Goal: Task Accomplishment & Management: Manage account settings

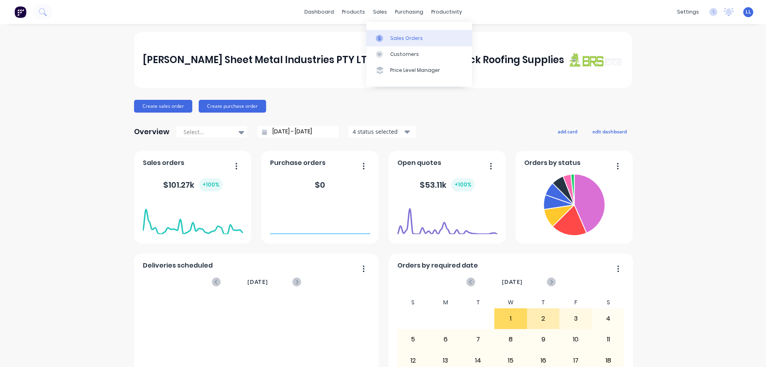
click at [401, 39] on div "Sales Orders" at bounding box center [406, 38] width 33 height 7
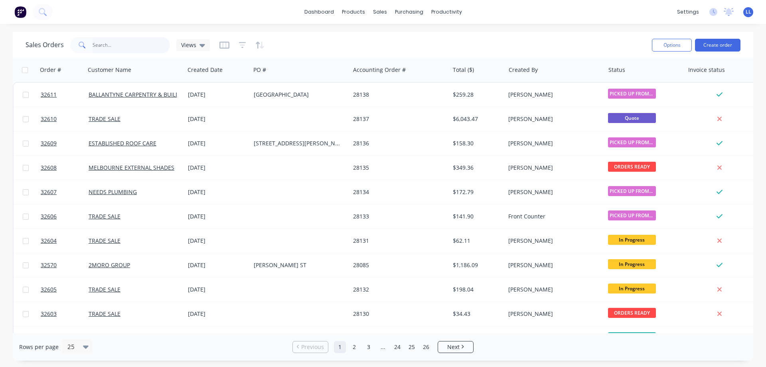
click at [125, 46] on input "text" at bounding box center [132, 45] width 78 height 16
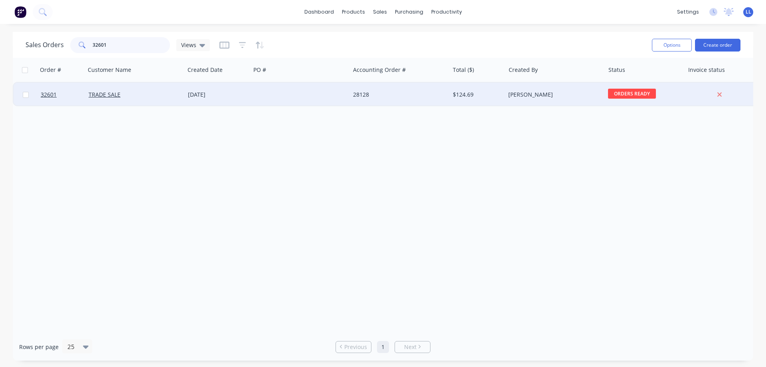
type input "32601"
click at [256, 101] on div at bounding box center [300, 95] width 99 height 24
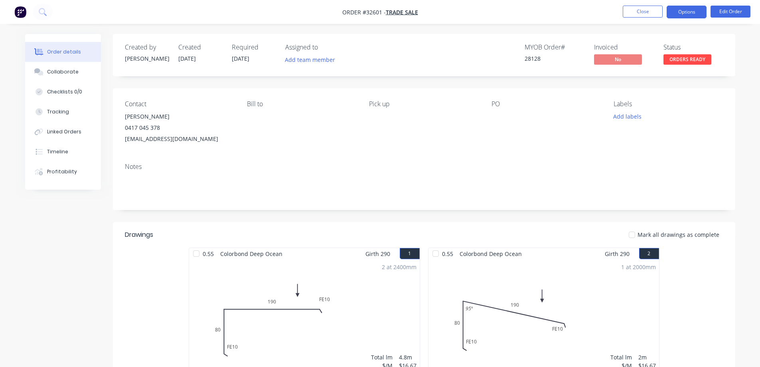
click at [687, 13] on button "Options" at bounding box center [687, 12] width 40 height 13
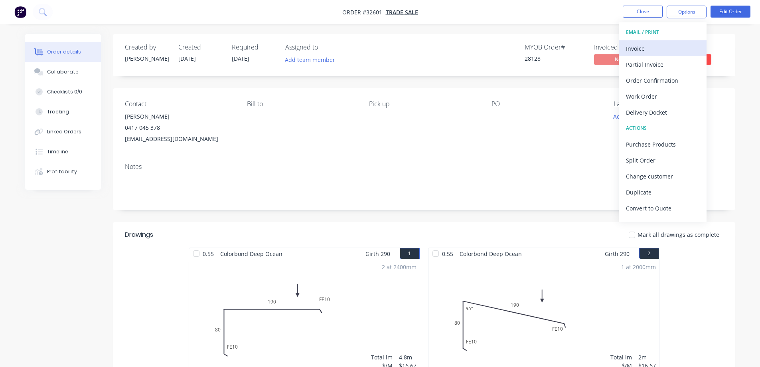
click at [659, 53] on div "Invoice" at bounding box center [662, 49] width 73 height 12
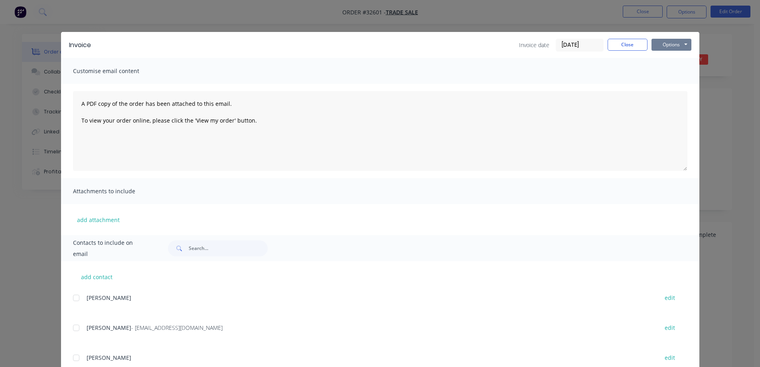
click at [669, 47] on button "Options" at bounding box center [672, 45] width 40 height 12
click at [675, 72] on button "Print" at bounding box center [677, 71] width 51 height 13
click at [617, 43] on button "Close" at bounding box center [628, 45] width 40 height 12
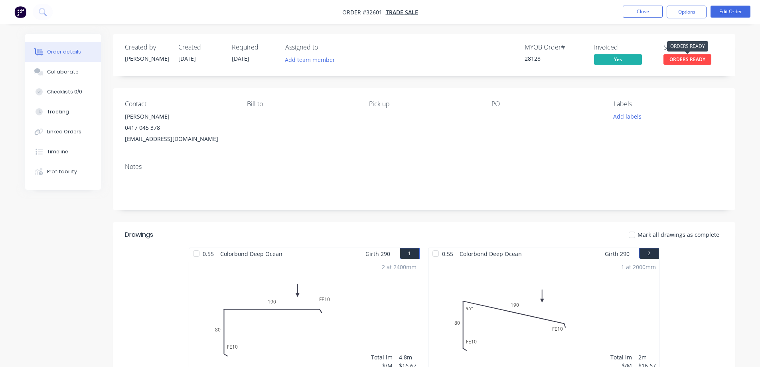
click at [689, 60] on span "ORDERS READY" at bounding box center [688, 59] width 48 height 10
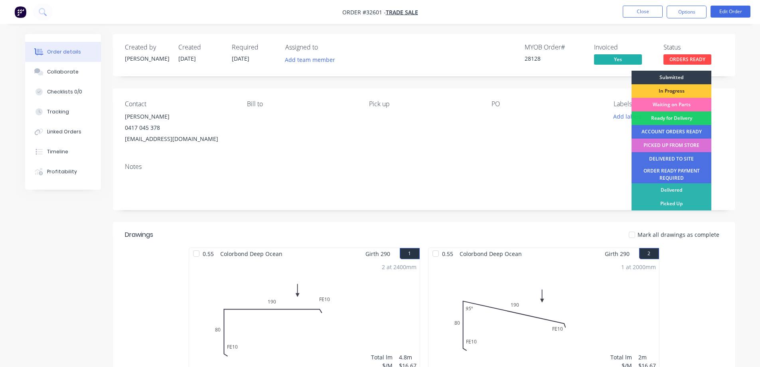
click at [682, 145] on div "PICKED UP FROM STORE" at bounding box center [672, 146] width 80 height 14
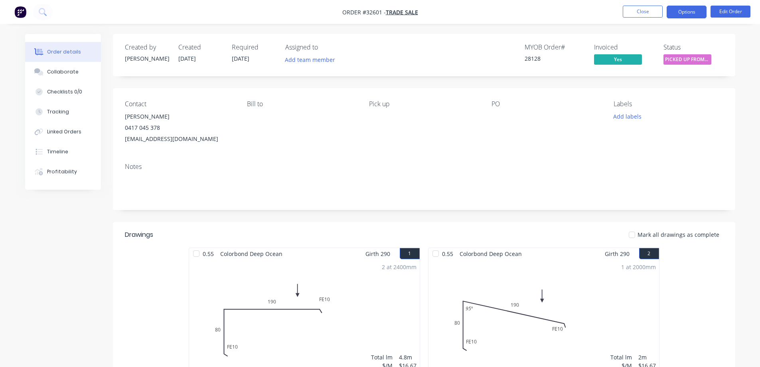
click at [685, 12] on button "Options" at bounding box center [687, 12] width 40 height 13
drag, startPoint x: 738, startPoint y: 49, endPoint x: 731, endPoint y: 50, distance: 6.9
click at [733, 49] on div "Order details Collaborate Checklists 0/0 Tracking Linked Orders Timeline Profit…" at bounding box center [380, 283] width 727 height 498
click at [634, 114] on button "Add labels" at bounding box center [628, 116] width 37 height 11
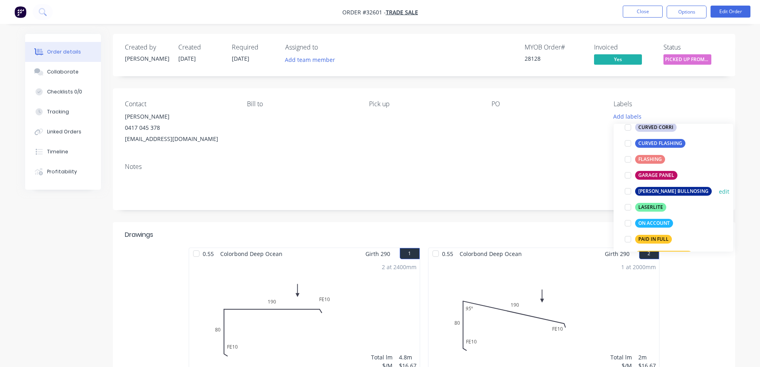
scroll to position [200, 0]
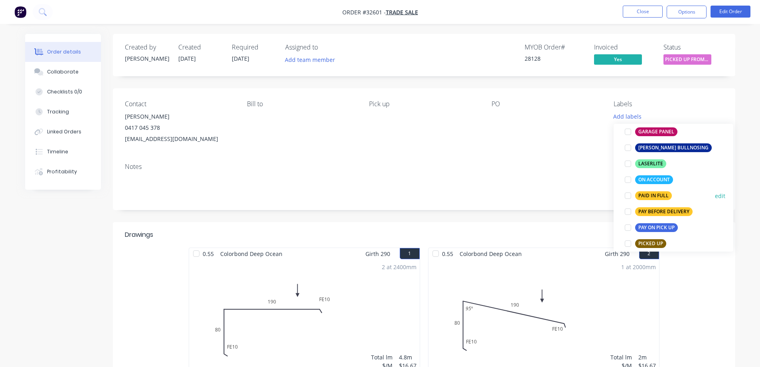
click at [660, 194] on div "PAID IN FULL" at bounding box center [653, 195] width 37 height 9
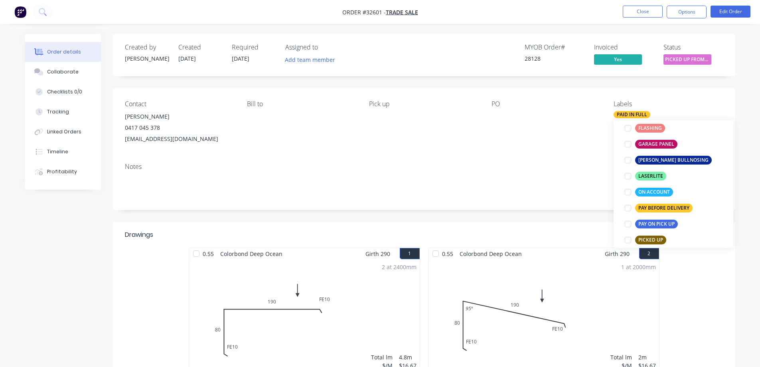
scroll to position [0, 0]
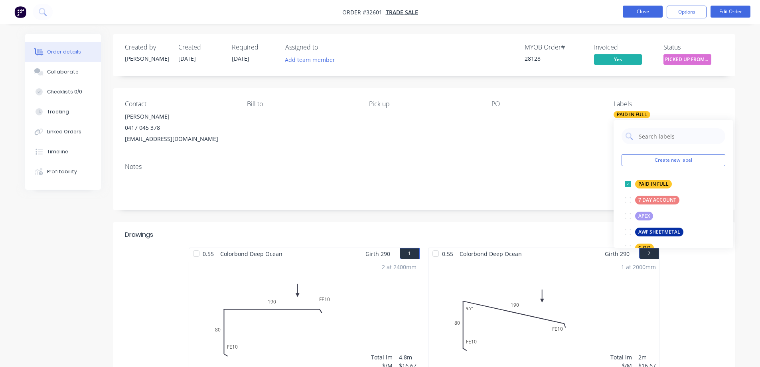
click at [635, 12] on button "Close" at bounding box center [643, 12] width 40 height 12
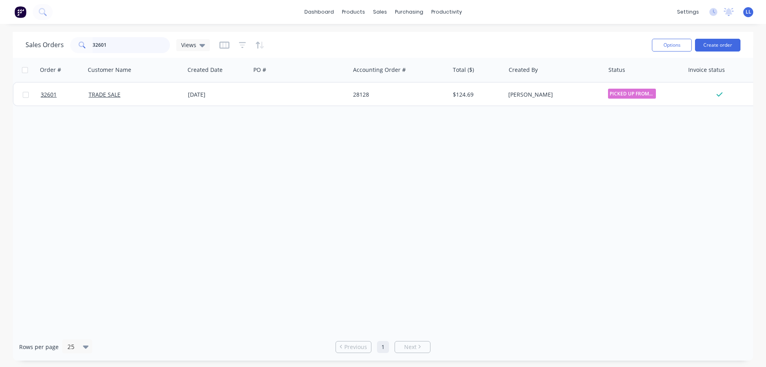
click at [113, 44] on input "32601" at bounding box center [132, 45] width 78 height 16
type input "3"
click at [20, 15] on img at bounding box center [20, 12] width 12 height 12
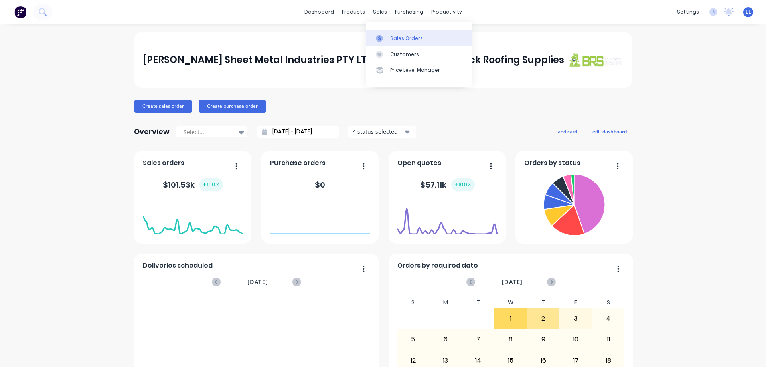
click at [396, 37] on div "Sales Orders" at bounding box center [406, 38] width 33 height 7
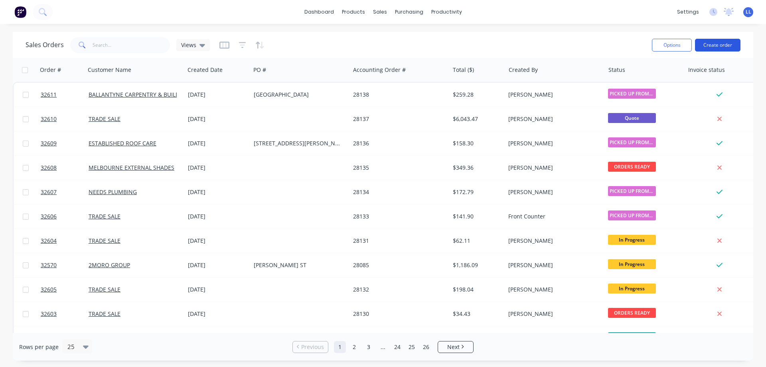
click at [727, 44] on button "Create order" at bounding box center [718, 45] width 46 height 13
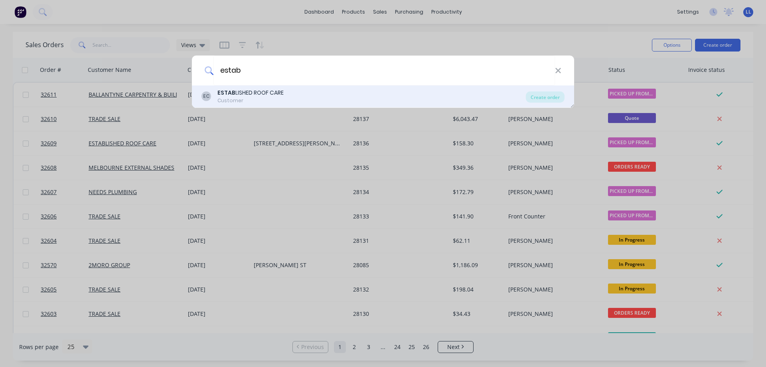
type input "estab"
click at [252, 93] on div "ESTAB LISHED ROOF CARE" at bounding box center [251, 93] width 66 height 8
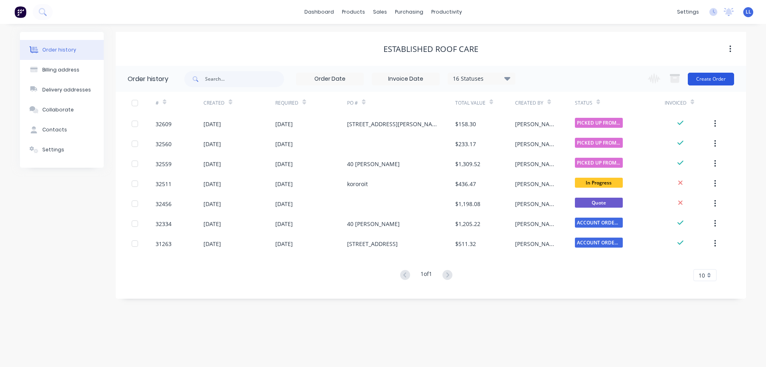
click at [709, 79] on button "Create Order" at bounding box center [711, 79] width 46 height 13
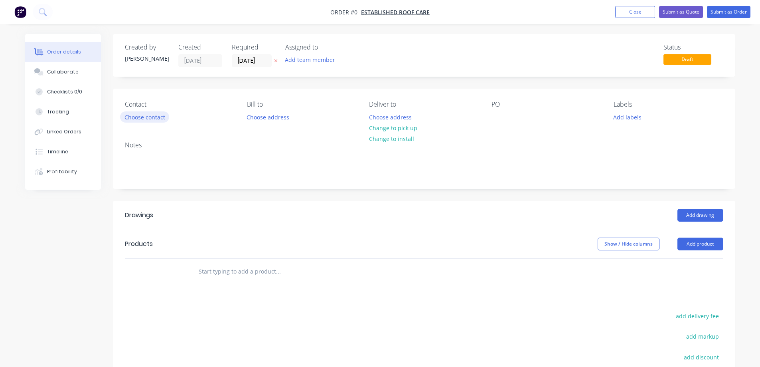
click at [162, 115] on button "Choose contact" at bounding box center [144, 116] width 49 height 11
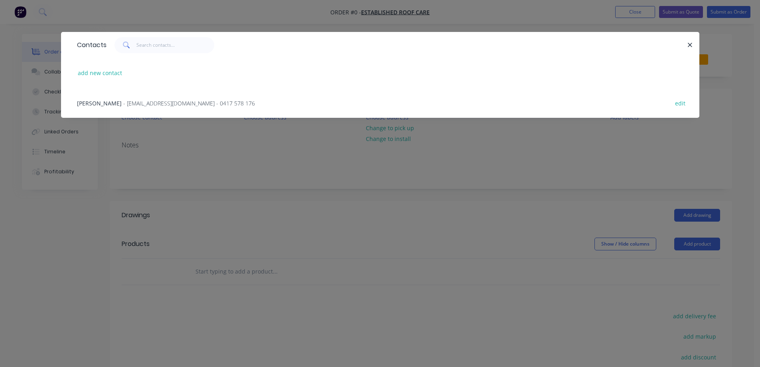
click at [139, 103] on span "- [EMAIL_ADDRESS][DOMAIN_NAME] - 0417 578 176" at bounding box center [189, 103] width 132 height 8
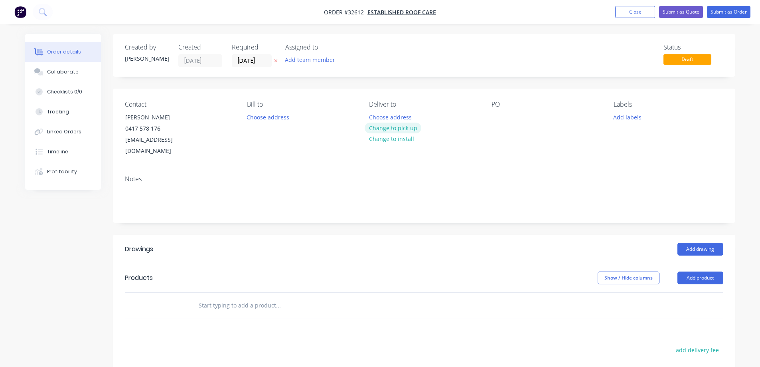
click at [392, 129] on button "Change to pick up" at bounding box center [393, 128] width 57 height 11
drag, startPoint x: 495, startPoint y: 120, endPoint x: 521, endPoint y: 138, distance: 31.0
click at [495, 120] on div at bounding box center [498, 117] width 13 height 12
click at [705, 243] on button "Add drawing" at bounding box center [701, 249] width 46 height 13
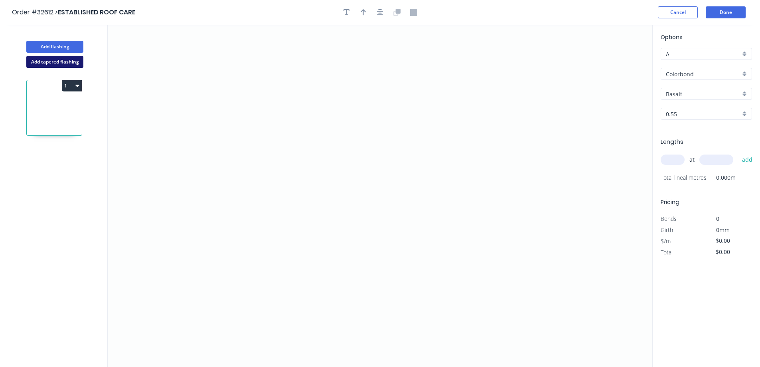
click at [60, 58] on button "Add tapered flashing" at bounding box center [54, 62] width 57 height 12
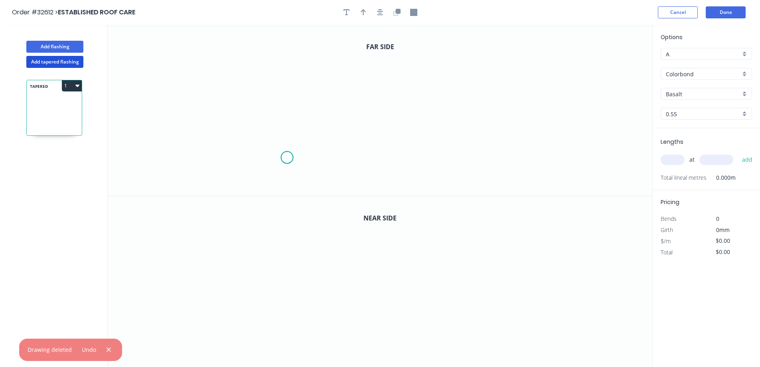
click at [287, 158] on icon "0" at bounding box center [380, 110] width 545 height 171
click at [293, 80] on icon "0" at bounding box center [380, 110] width 545 height 171
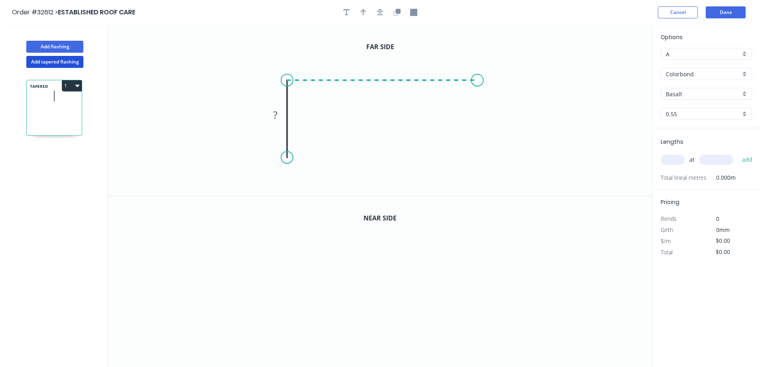
click at [477, 84] on icon "0 ?" at bounding box center [380, 110] width 545 height 171
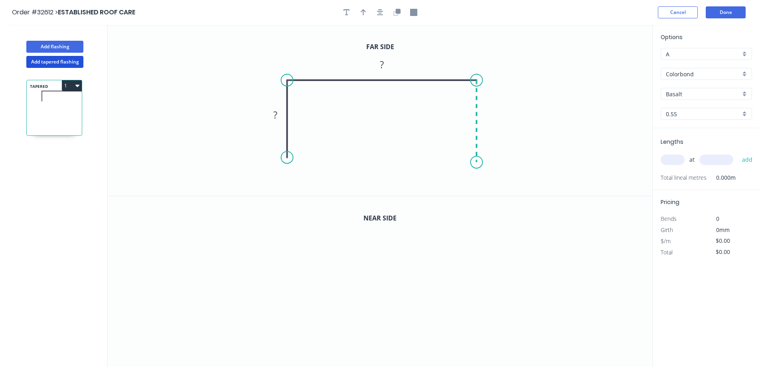
click at [477, 162] on icon "0 ? ?" at bounding box center [380, 110] width 545 height 171
click at [319, 232] on div "Drip edge" at bounding box center [326, 233] width 80 height 16
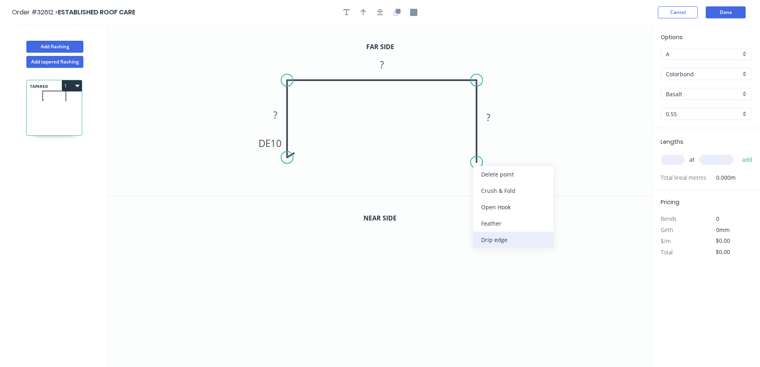
click at [488, 243] on div "Drip edge" at bounding box center [513, 240] width 80 height 16
click at [512, 190] on div "Flip bend" at bounding box center [518, 188] width 80 height 16
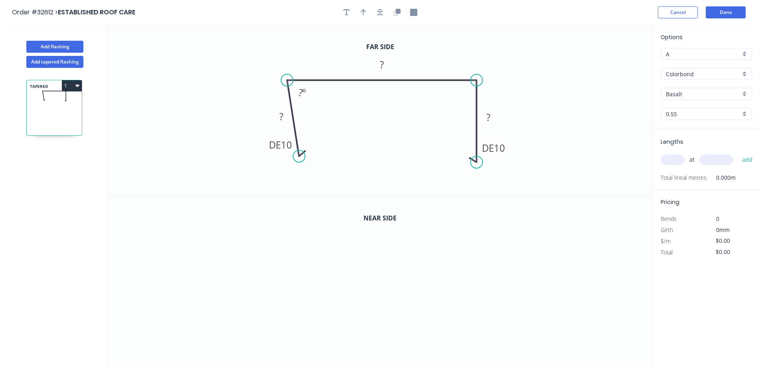
drag, startPoint x: 289, startPoint y: 156, endPoint x: 299, endPoint y: 156, distance: 10.0
click at [299, 156] on circle at bounding box center [299, 156] width 12 height 12
drag, startPoint x: 474, startPoint y: 165, endPoint x: 464, endPoint y: 162, distance: 10.7
click at [464, 162] on circle at bounding box center [463, 162] width 12 height 12
click at [305, 98] on tspan "º" at bounding box center [305, 92] width 4 height 13
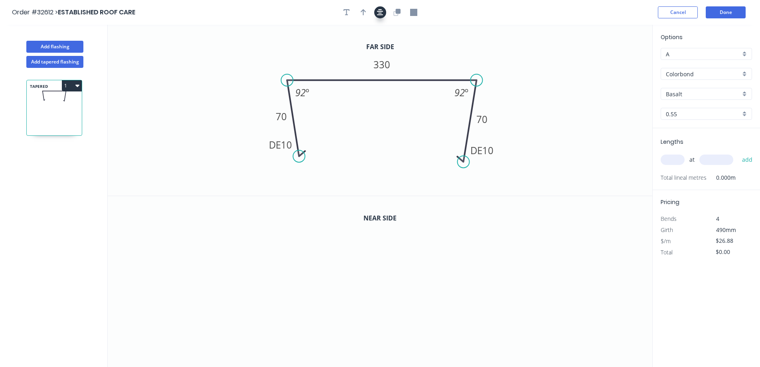
click at [381, 15] on icon "button" at bounding box center [380, 12] width 6 height 6
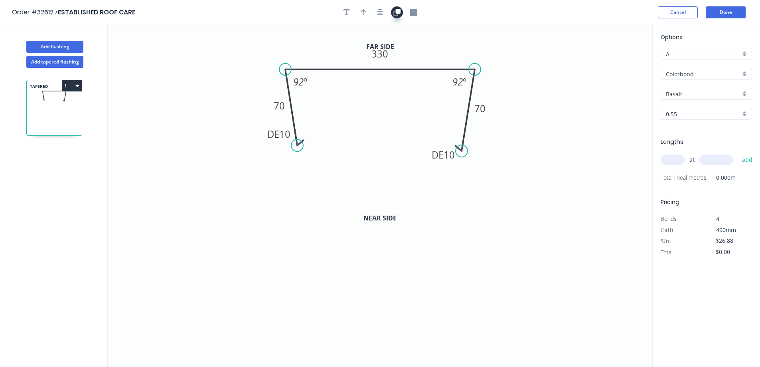
click at [397, 12] on icon "button" at bounding box center [398, 11] width 5 height 5
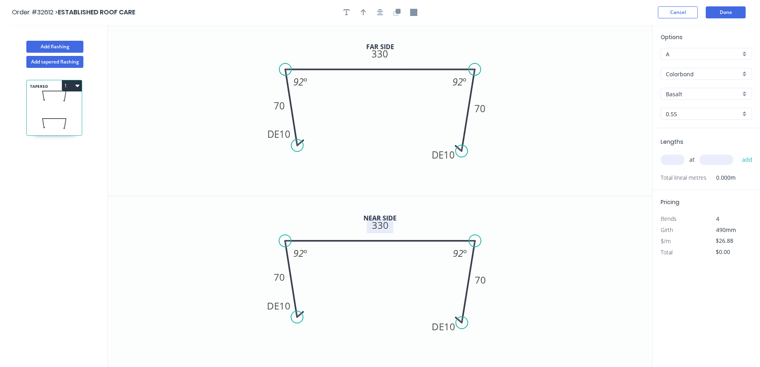
click at [385, 228] on tspan "330" at bounding box center [380, 224] width 17 height 13
type input "$29.91"
click at [743, 97] on div "Basalt" at bounding box center [706, 94] width 91 height 12
click at [695, 126] on div "Dune" at bounding box center [706, 127] width 91 height 14
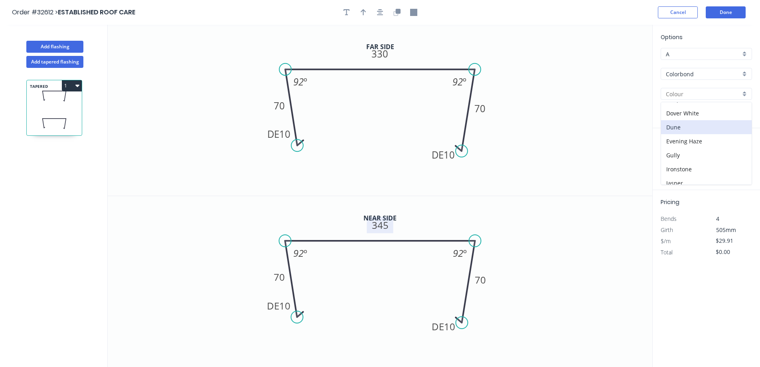
type input "Dune"
click at [674, 157] on input "text" at bounding box center [673, 159] width 24 height 10
type input "1"
type input "4500"
click at [738, 153] on button "add" at bounding box center [747, 160] width 19 height 14
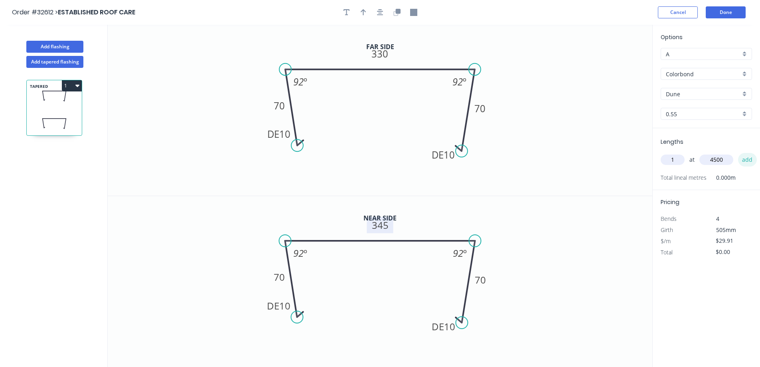
type input "$134.60"
click at [732, 13] on button "Done" at bounding box center [726, 12] width 40 height 12
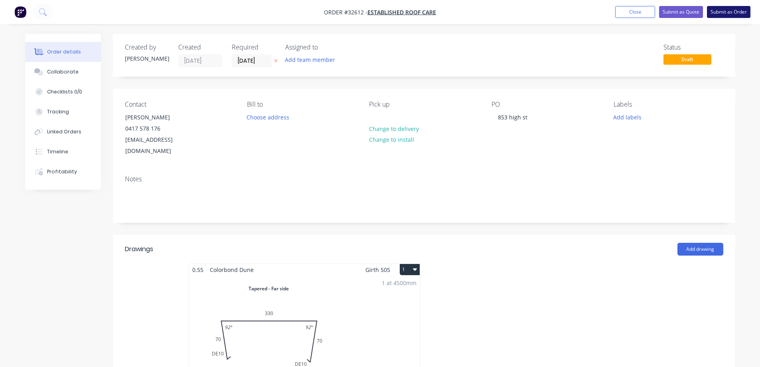
click at [732, 13] on button "Submit as Order" at bounding box center [729, 12] width 44 height 12
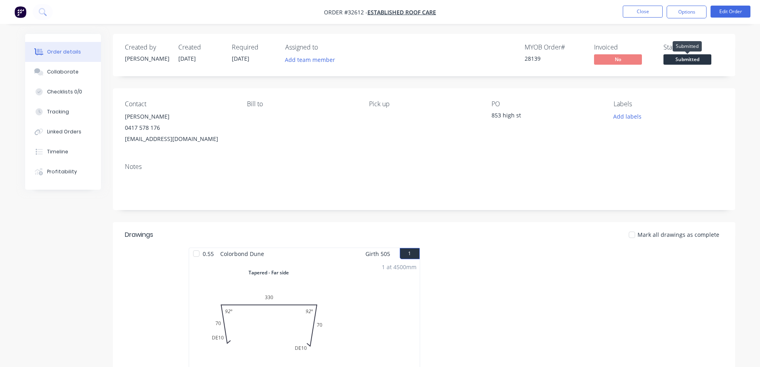
click at [691, 61] on span "Submitted" at bounding box center [688, 59] width 48 height 10
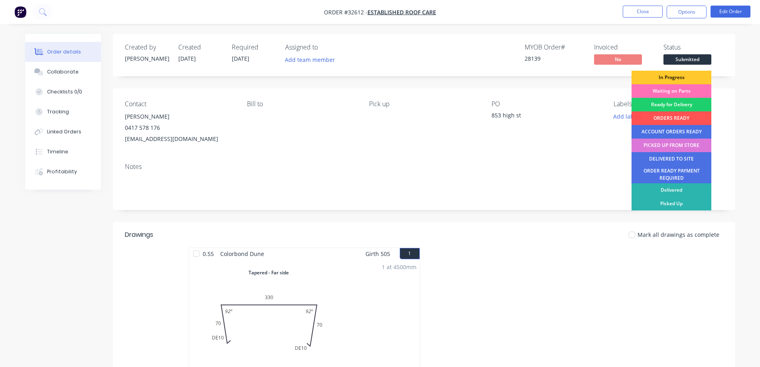
click at [680, 78] on div "In Progress" at bounding box center [672, 78] width 80 height 14
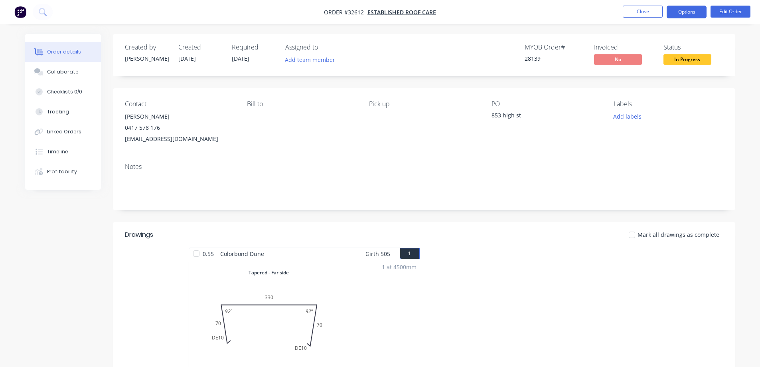
click at [699, 14] on button "Options" at bounding box center [687, 12] width 40 height 13
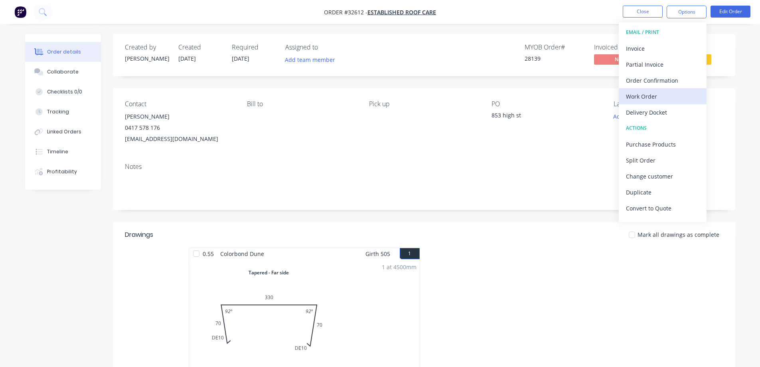
click at [651, 95] on div "Work Order" at bounding box center [662, 97] width 73 height 12
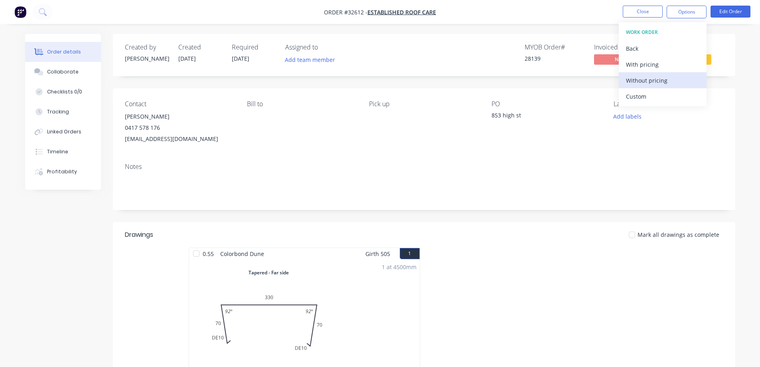
click at [658, 76] on div "Without pricing" at bounding box center [662, 81] width 73 height 12
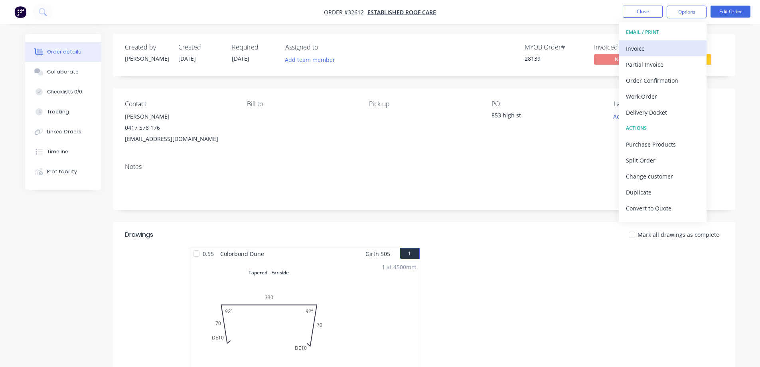
click at [663, 46] on div "Invoice" at bounding box center [662, 49] width 73 height 12
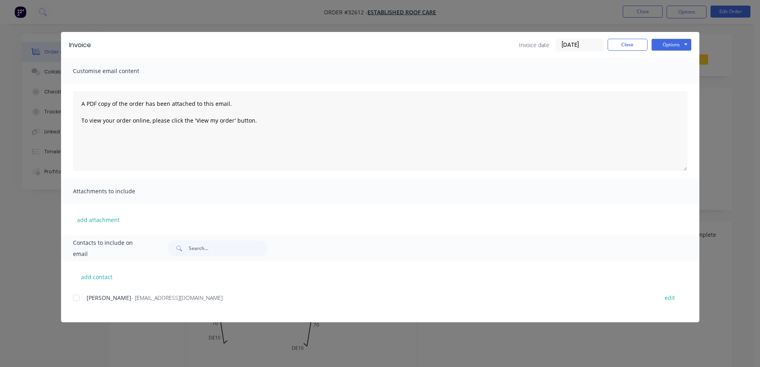
drag, startPoint x: 77, startPoint y: 298, endPoint x: 241, endPoint y: 272, distance: 166.1
click at [79, 296] on div at bounding box center [76, 298] width 16 height 16
click at [673, 47] on button "Options" at bounding box center [672, 45] width 40 height 12
click at [673, 84] on button "Email" at bounding box center [677, 85] width 51 height 13
click at [630, 47] on button "Close" at bounding box center [628, 45] width 40 height 12
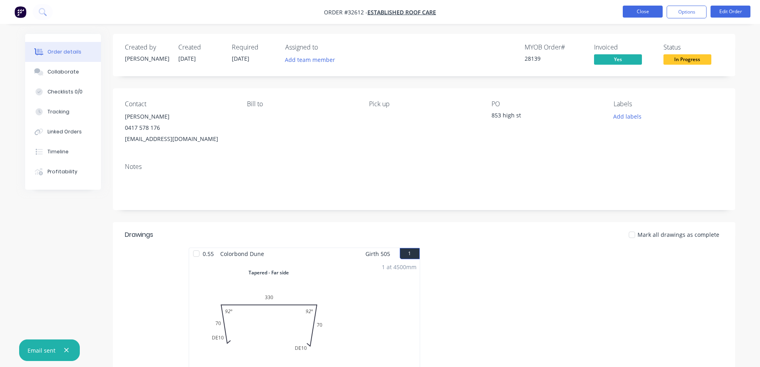
click at [650, 9] on button "Close" at bounding box center [643, 12] width 40 height 12
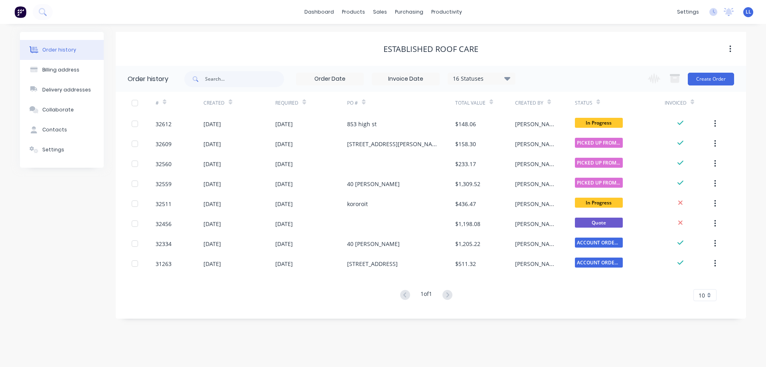
click at [23, 14] on img at bounding box center [20, 12] width 12 height 12
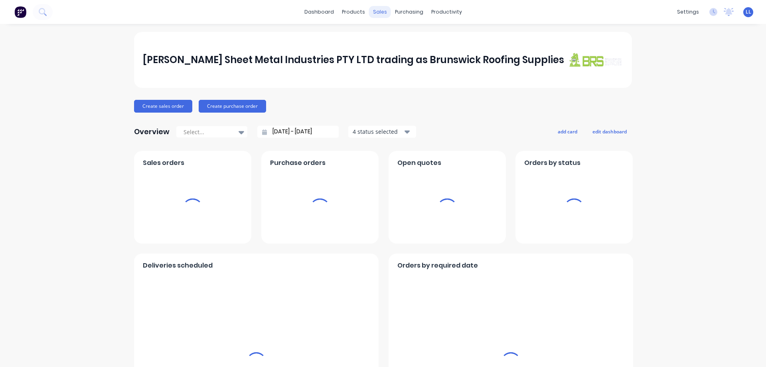
click at [379, 13] on div "sales" at bounding box center [380, 12] width 22 height 12
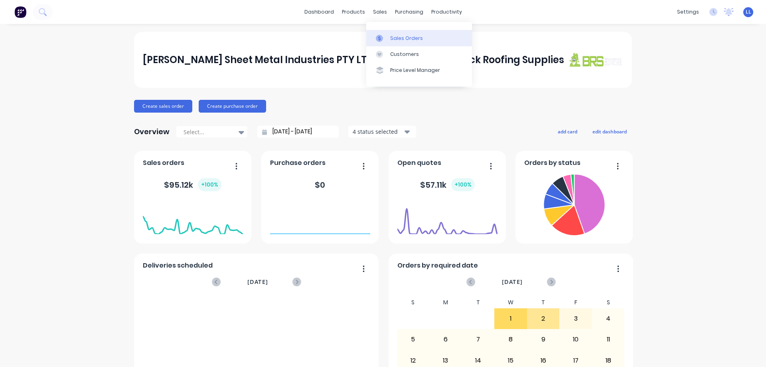
click at [401, 33] on link "Sales Orders" at bounding box center [419, 38] width 106 height 16
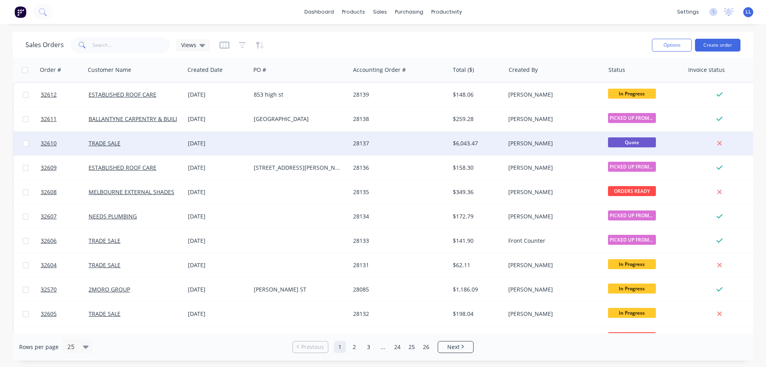
click at [309, 143] on div at bounding box center [300, 143] width 99 height 24
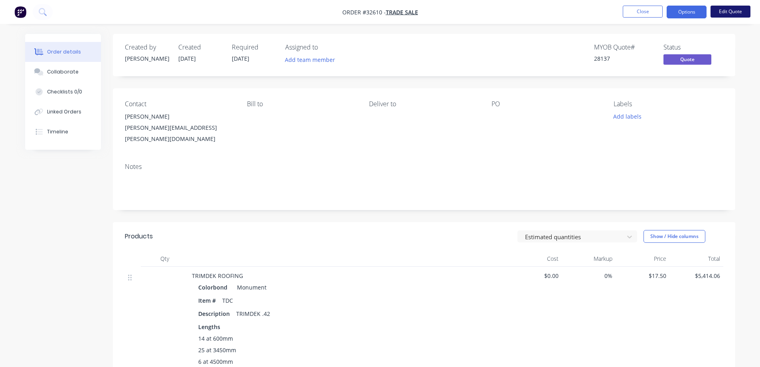
click at [728, 9] on button "Edit Quote" at bounding box center [731, 12] width 40 height 12
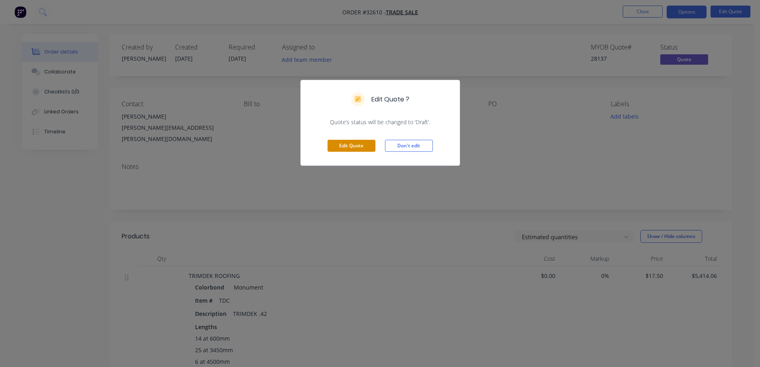
click at [346, 145] on button "Edit Quote" at bounding box center [352, 146] width 48 height 12
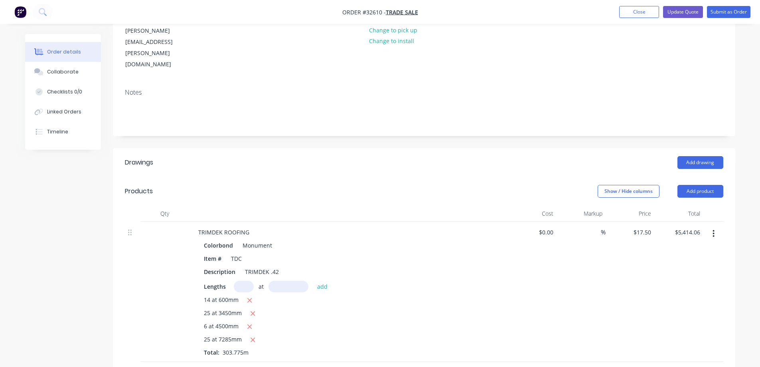
scroll to position [120, 0]
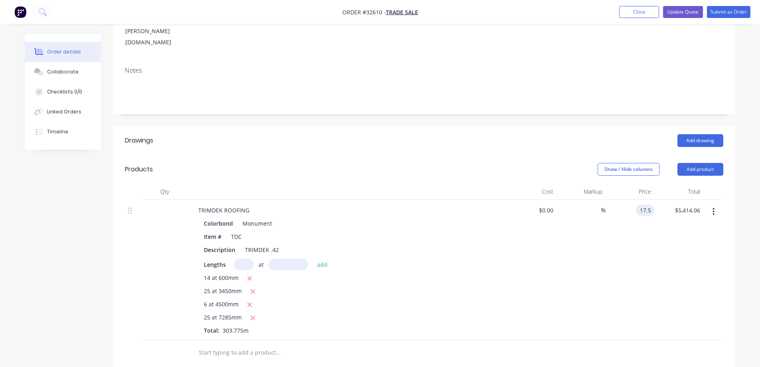
click at [649, 204] on input "17.5" at bounding box center [646, 210] width 15 height 12
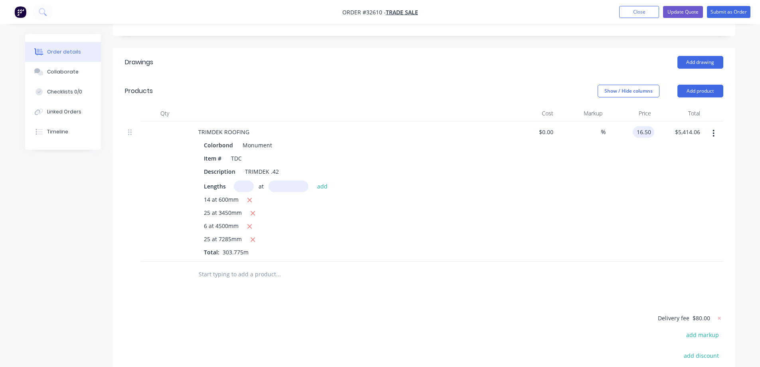
scroll to position [279, 0]
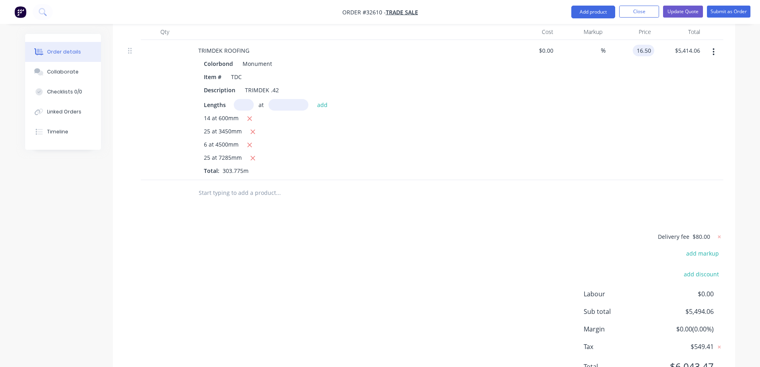
type input "$16.50"
type input "$5,104.69"
click at [491, 192] on div "Drawings Add drawing Products Show / Hide columns Add product Qty Cost Markup P…" at bounding box center [424, 179] width 623 height 427
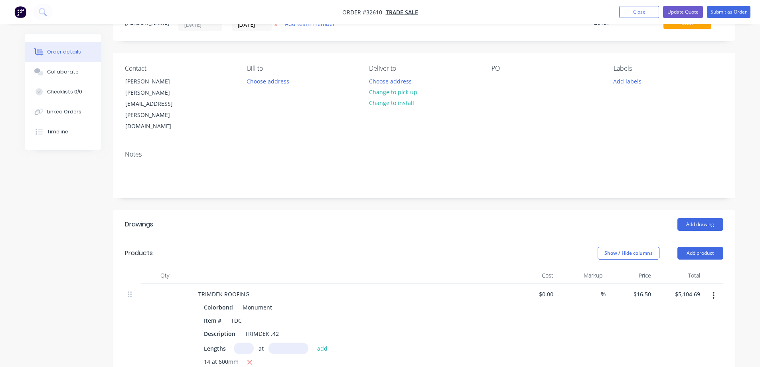
scroll to position [0, 0]
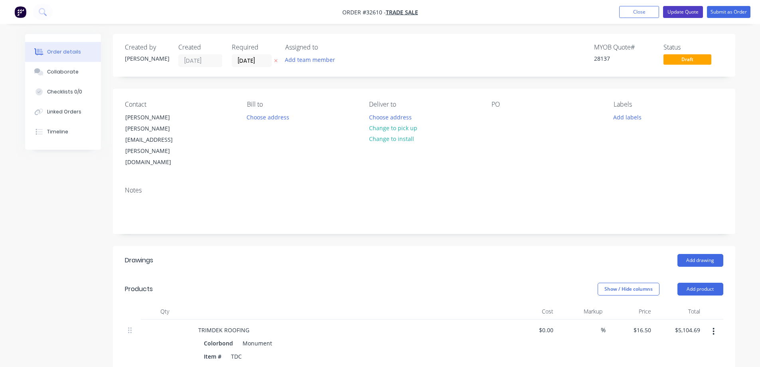
click at [685, 12] on button "Update Quote" at bounding box center [683, 12] width 40 height 12
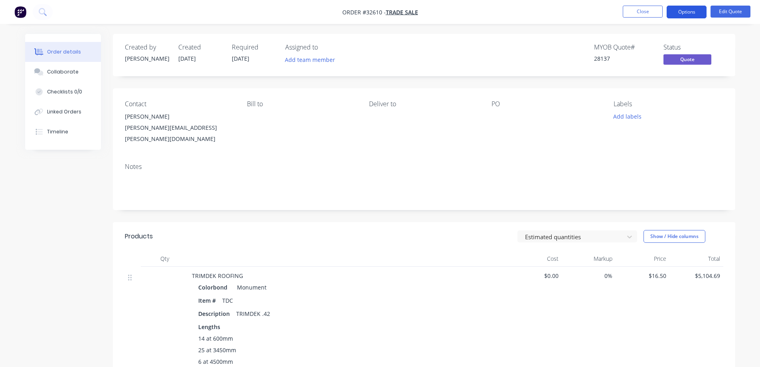
click at [678, 15] on button "Options" at bounding box center [687, 12] width 40 height 13
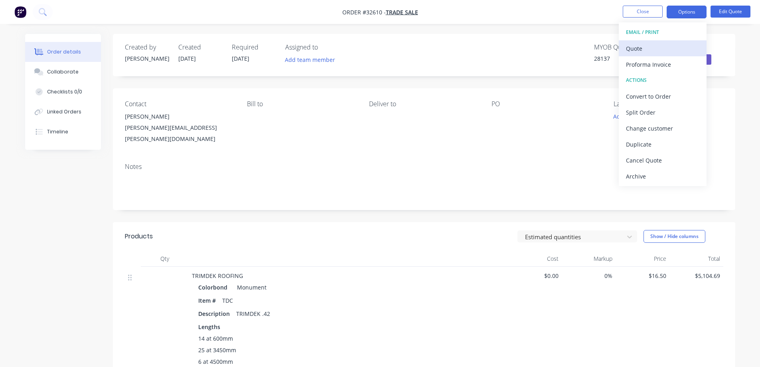
click at [647, 47] on div "Quote" at bounding box center [662, 49] width 73 height 12
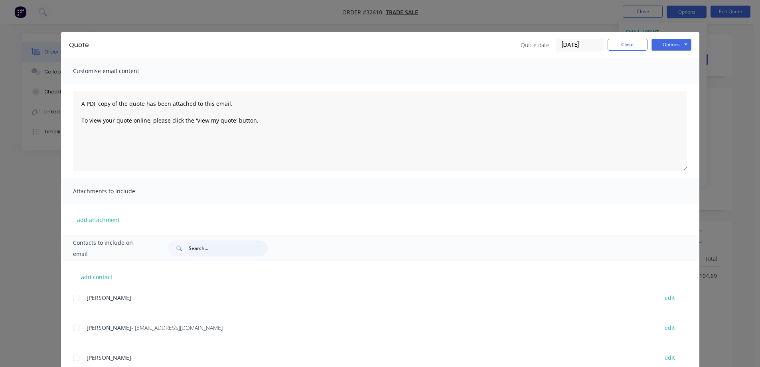
click at [197, 247] on input "text" at bounding box center [228, 248] width 79 height 16
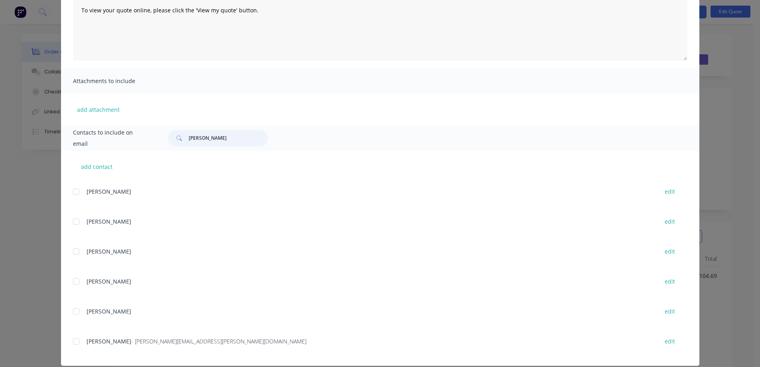
scroll to position [120, 0]
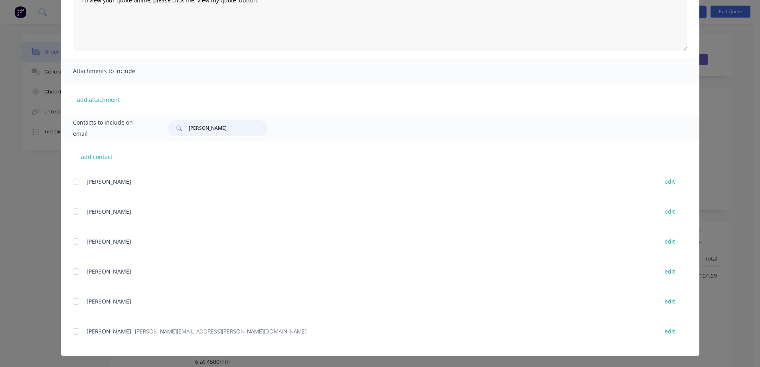
click at [74, 332] on div at bounding box center [76, 331] width 16 height 16
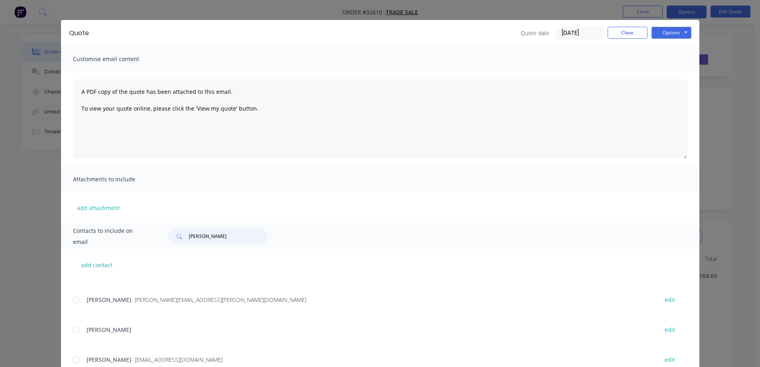
scroll to position [0, 0]
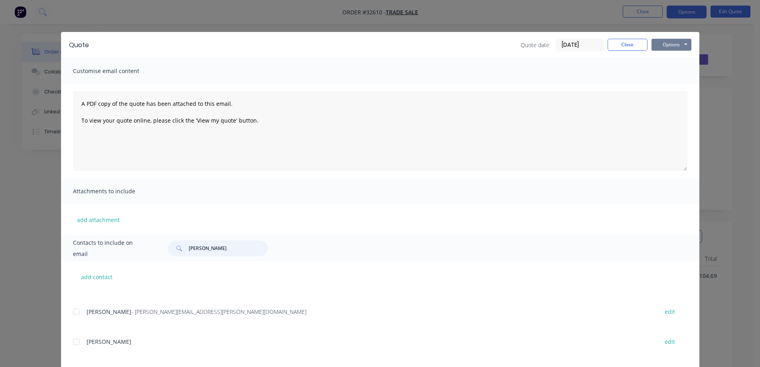
type input "[PERSON_NAME]"
click at [659, 48] on button "Options" at bounding box center [672, 45] width 40 height 12
click at [668, 86] on button "Email" at bounding box center [677, 85] width 51 height 13
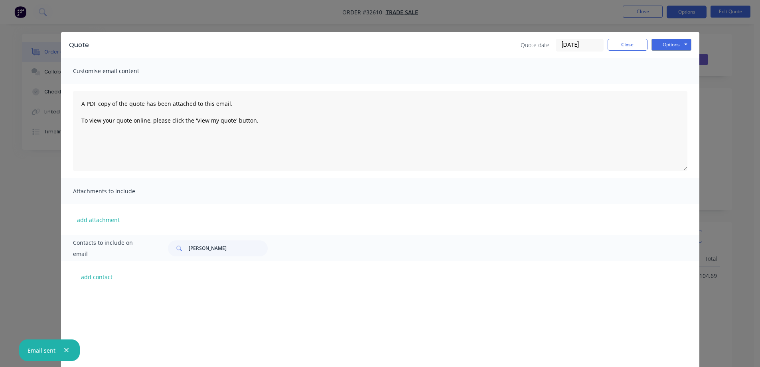
scroll to position [196, 0]
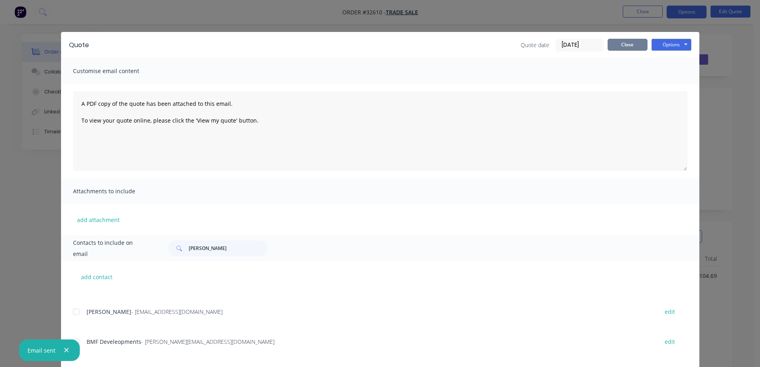
click at [633, 45] on button "Close" at bounding box center [628, 45] width 40 height 12
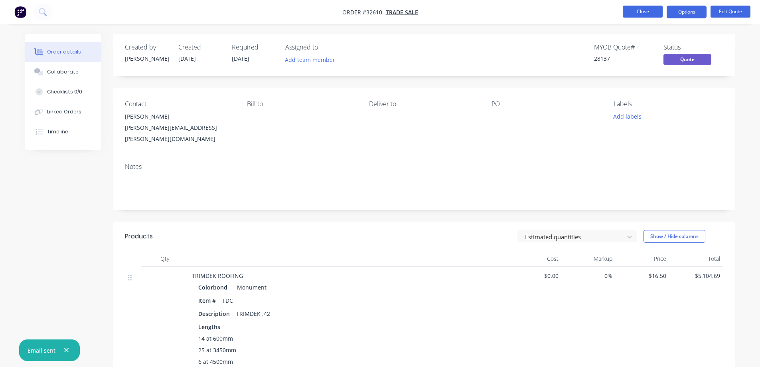
click at [634, 12] on button "Close" at bounding box center [643, 12] width 40 height 12
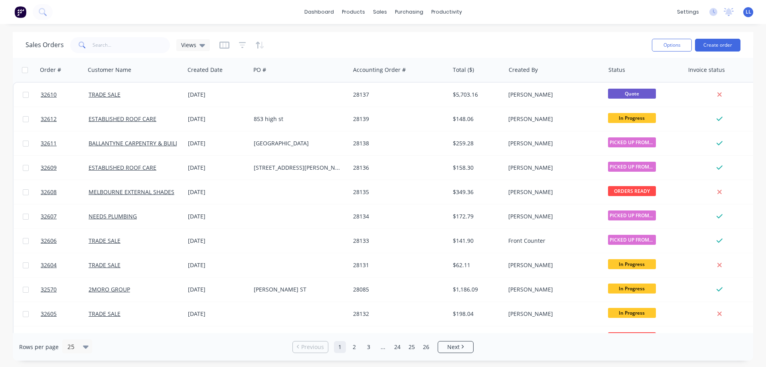
click at [20, 13] on img at bounding box center [20, 12] width 12 height 12
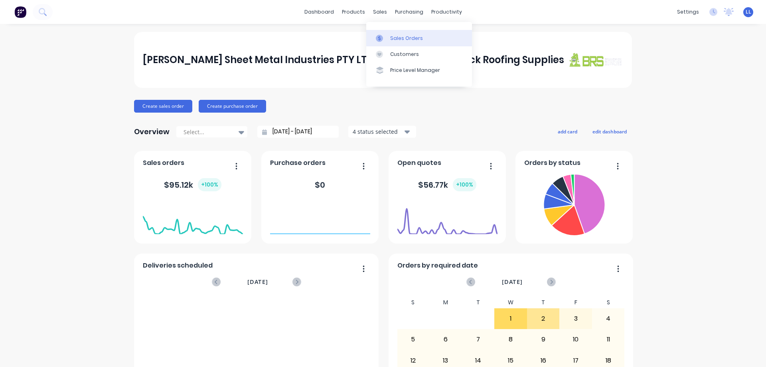
click at [409, 37] on div "Sales Orders" at bounding box center [406, 38] width 33 height 7
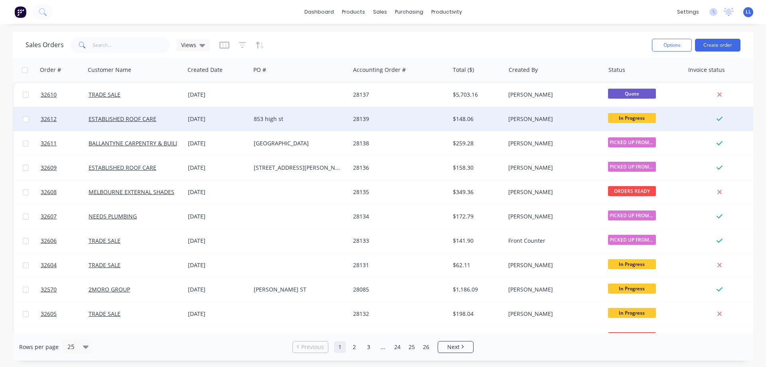
click at [299, 121] on div "853 high st" at bounding box center [298, 119] width 89 height 8
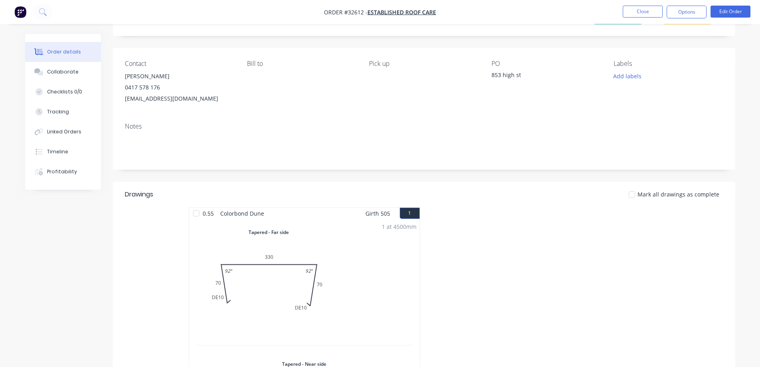
scroll to position [40, 0]
click at [727, 13] on button "Edit Order" at bounding box center [731, 12] width 40 height 12
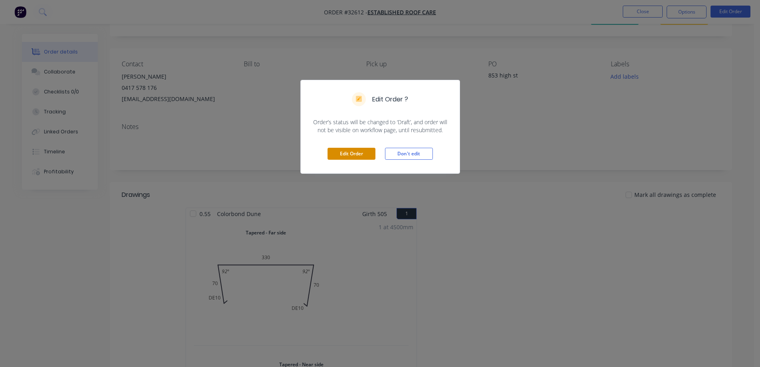
drag, startPoint x: 362, startPoint y: 146, endPoint x: 359, endPoint y: 150, distance: 4.9
click at [362, 147] on div "Edit Order Don't edit" at bounding box center [380, 153] width 159 height 39
click at [359, 150] on button "Edit Order" at bounding box center [352, 154] width 48 height 12
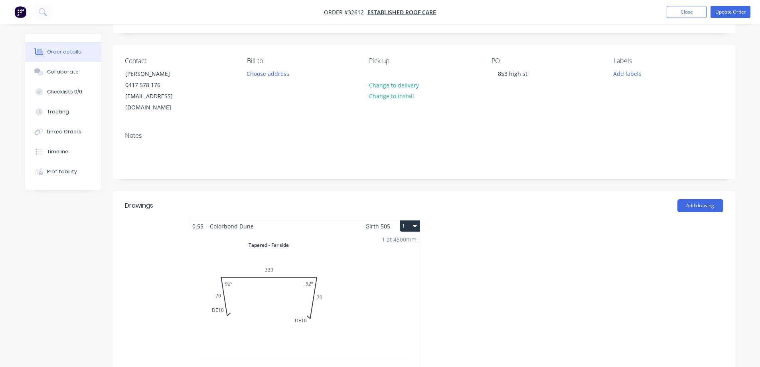
scroll to position [120, 0]
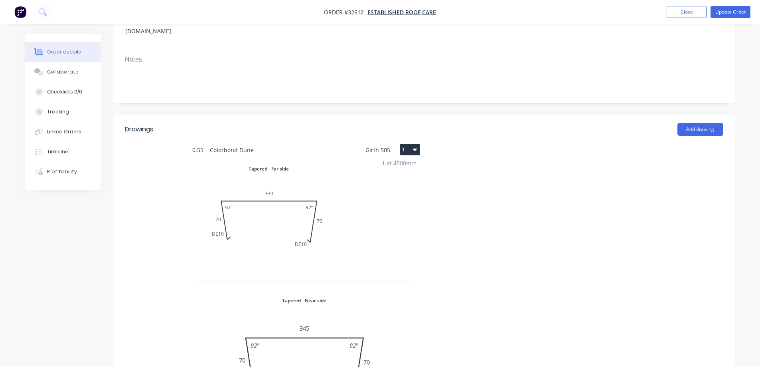
click at [414, 146] on icon "button" at bounding box center [415, 149] width 4 height 6
click at [369, 195] on div "Delete" at bounding box center [381, 201] width 61 height 12
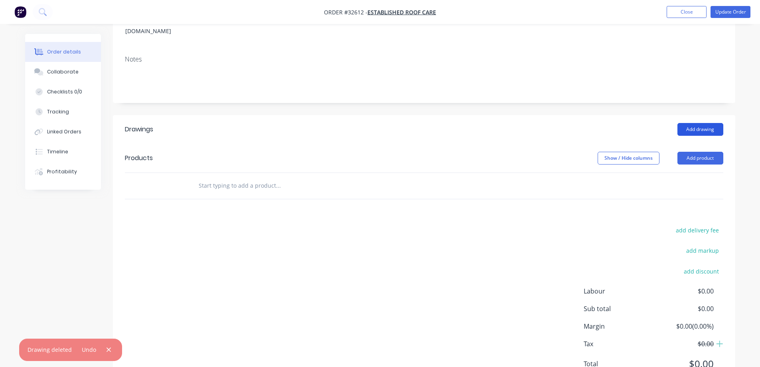
click at [705, 123] on button "Add drawing" at bounding box center [701, 129] width 46 height 13
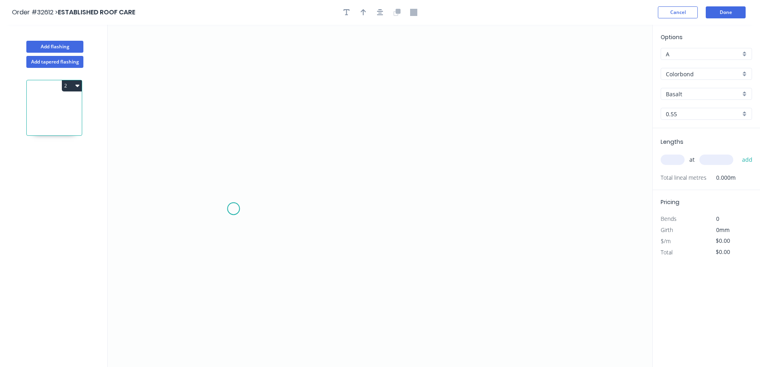
click at [234, 209] on icon "0" at bounding box center [380, 196] width 545 height 342
click at [232, 105] on icon "0" at bounding box center [380, 196] width 545 height 342
drag, startPoint x: 435, startPoint y: 102, endPoint x: 462, endPoint y: 142, distance: 47.9
click at [436, 103] on icon "0 ?" at bounding box center [380, 196] width 545 height 342
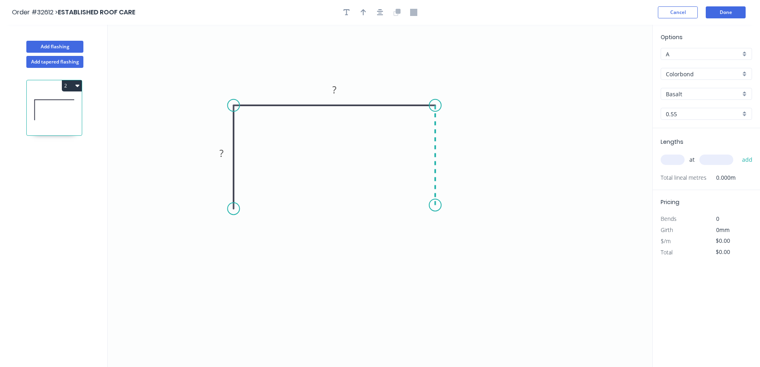
click at [438, 205] on icon "0 ? ?" at bounding box center [380, 196] width 545 height 342
drag, startPoint x: 236, startPoint y: 209, endPoint x: 244, endPoint y: 209, distance: 7.6
click at [244, 209] on circle at bounding box center [244, 208] width 12 height 12
drag, startPoint x: 431, startPoint y: 206, endPoint x: 422, endPoint y: 204, distance: 9.8
click at [422, 204] on circle at bounding box center [422, 205] width 12 height 12
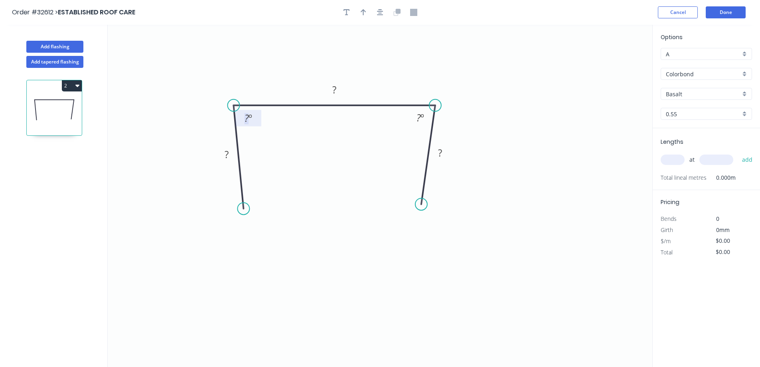
click at [248, 121] on tspan "?" at bounding box center [247, 117] width 4 height 13
click at [249, 123] on tspan "º" at bounding box center [251, 117] width 4 height 13
click at [248, 115] on tspan "?" at bounding box center [247, 117] width 4 height 13
drag, startPoint x: 241, startPoint y: 207, endPoint x: 248, endPoint y: 208, distance: 7.2
click at [248, 208] on circle at bounding box center [248, 207] width 12 height 12
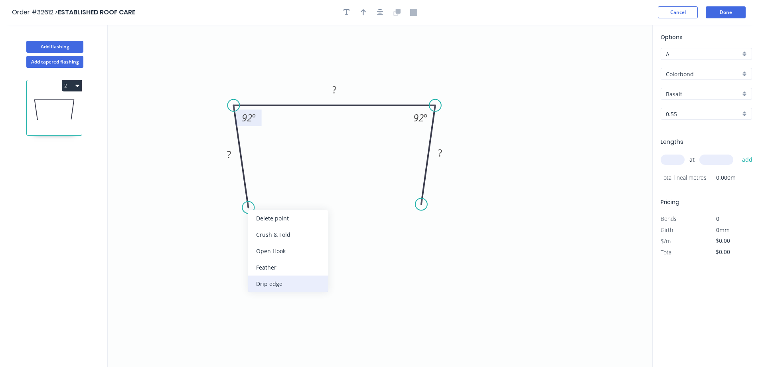
click at [280, 282] on div "Drip edge" at bounding box center [288, 283] width 80 height 16
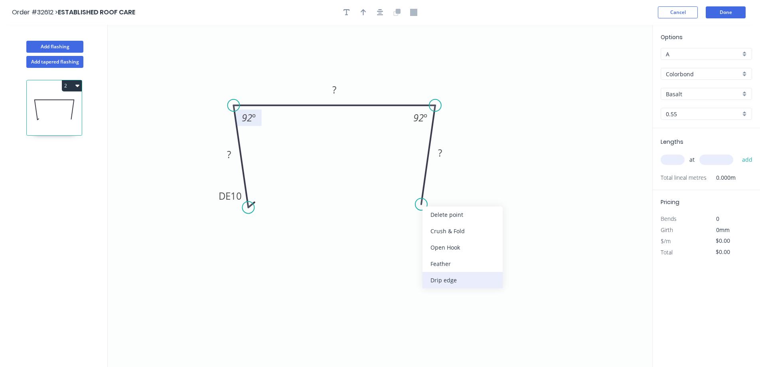
click at [439, 275] on div "Drip edge" at bounding box center [463, 280] width 80 height 16
click at [449, 233] on div "Flip bend" at bounding box center [463, 232] width 80 height 16
click at [232, 155] on rect at bounding box center [229, 154] width 16 height 11
type input "$26.88"
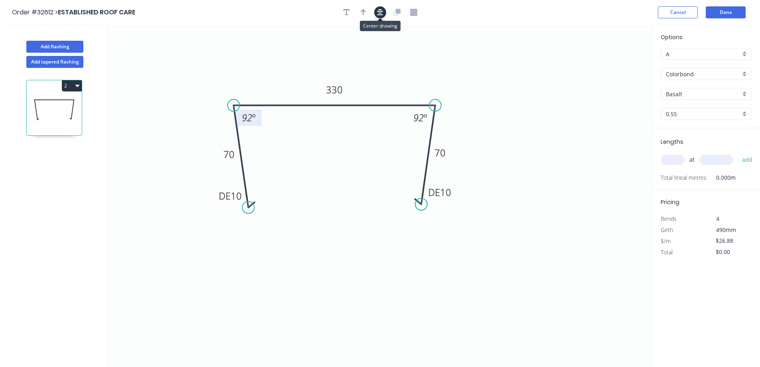
click at [376, 13] on button "button" at bounding box center [380, 12] width 12 height 12
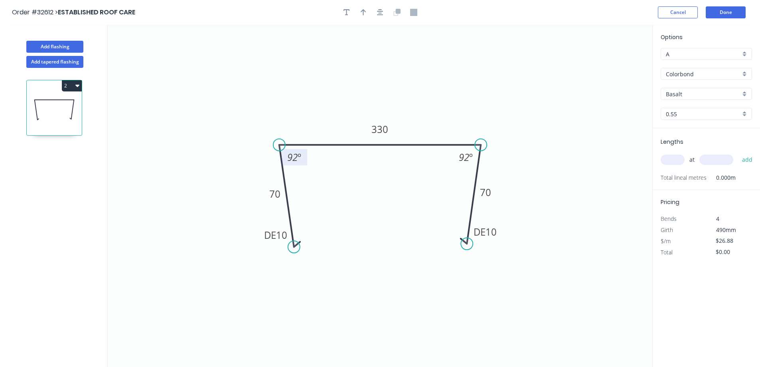
click at [744, 95] on div "Basalt" at bounding box center [706, 94] width 91 height 12
click at [691, 130] on div "Dune" at bounding box center [706, 127] width 91 height 14
type input "Dune"
click at [378, 15] on icon "button" at bounding box center [380, 12] width 6 height 6
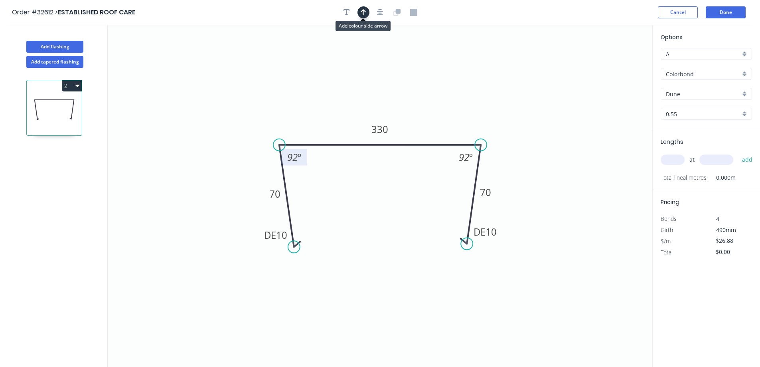
click at [363, 12] on icon "button" at bounding box center [364, 12] width 6 height 6
drag, startPoint x: 612, startPoint y: 62, endPoint x: 443, endPoint y: 115, distance: 177.6
click at [443, 115] on icon at bounding box center [442, 106] width 7 height 26
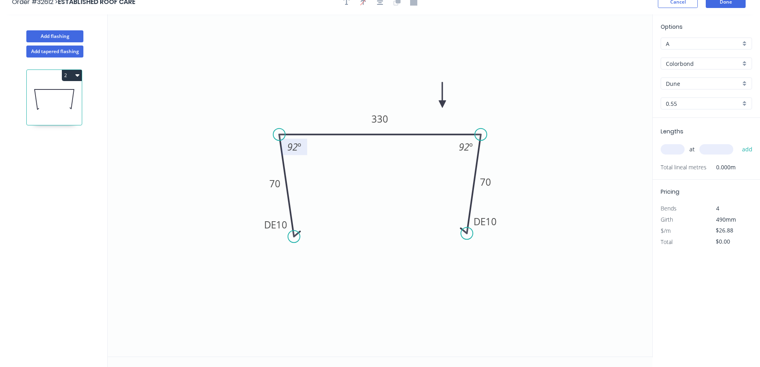
scroll to position [15, 0]
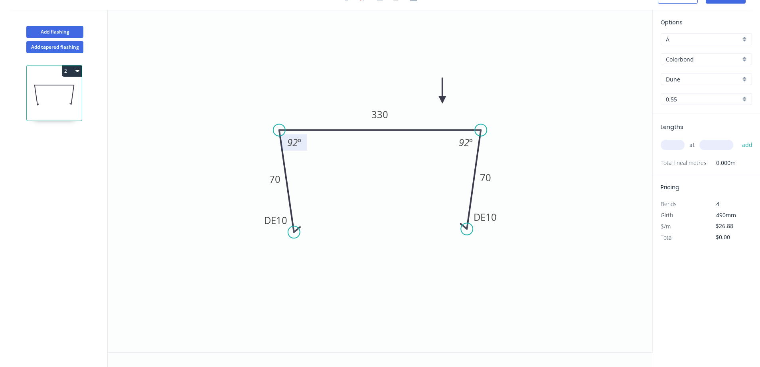
click at [669, 144] on input "text" at bounding box center [673, 145] width 24 height 10
type input "1"
type input "4500"
click at [738, 138] on button "add" at bounding box center [747, 145] width 19 height 14
type input "$120.96"
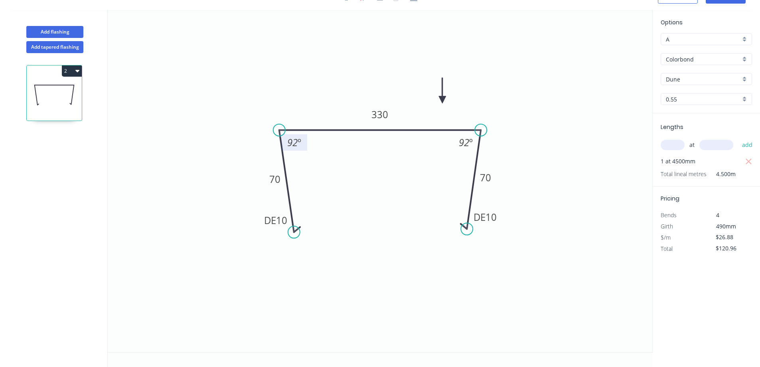
scroll to position [0, 0]
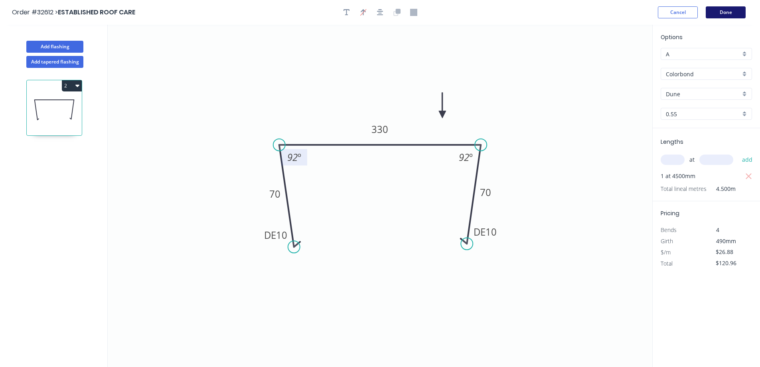
click at [730, 16] on button "Done" at bounding box center [726, 12] width 40 height 12
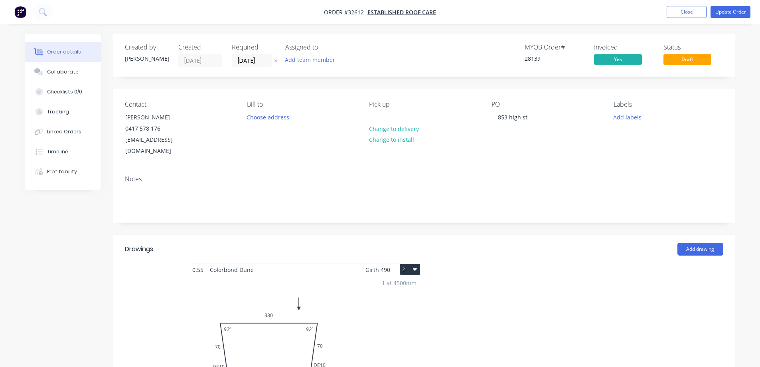
scroll to position [160, 0]
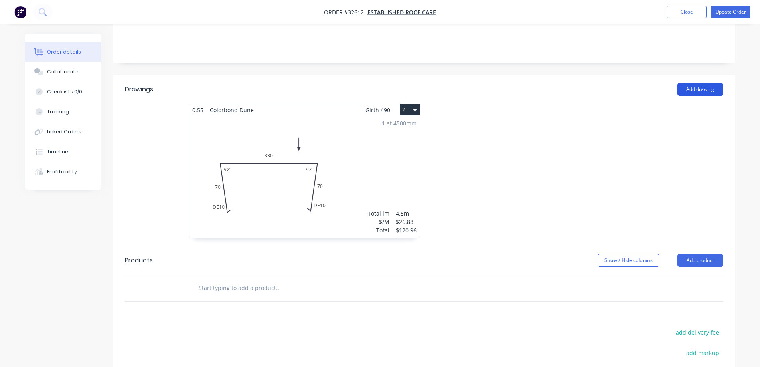
click at [696, 83] on button "Add drawing" at bounding box center [701, 89] width 46 height 13
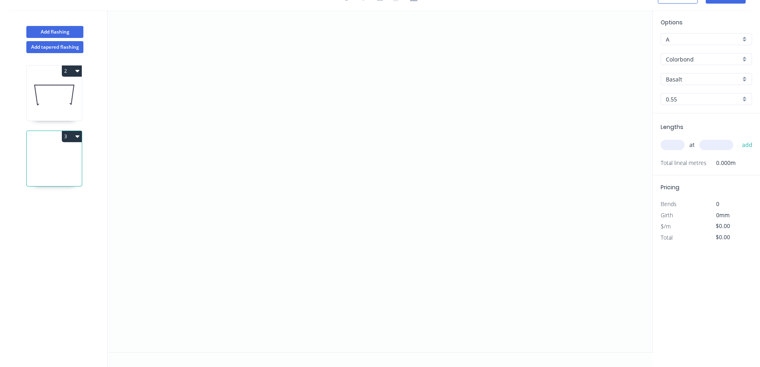
scroll to position [15, 0]
click at [288, 214] on icon "0" at bounding box center [380, 181] width 545 height 342
drag, startPoint x: 290, startPoint y: 107, endPoint x: 308, endPoint y: 97, distance: 20.2
click at [291, 106] on icon "0" at bounding box center [380, 181] width 545 height 342
click at [515, 105] on icon "0 ?" at bounding box center [380, 181] width 545 height 342
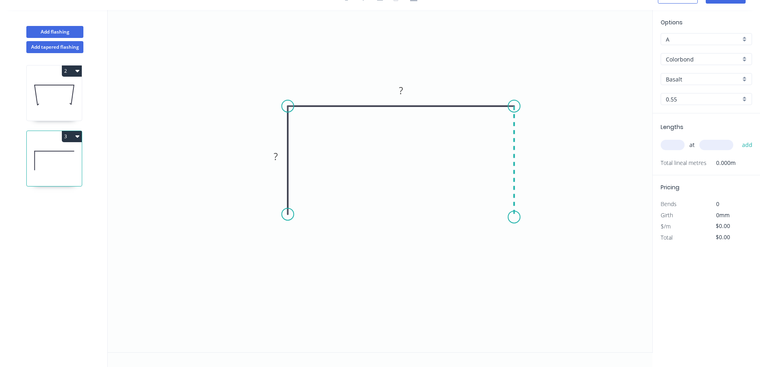
click at [508, 217] on icon "0 ? ?" at bounding box center [380, 181] width 545 height 342
click at [325, 293] on div "Drip edge" at bounding box center [331, 290] width 80 height 16
click at [539, 293] on div "Drip edge" at bounding box center [553, 293] width 80 height 16
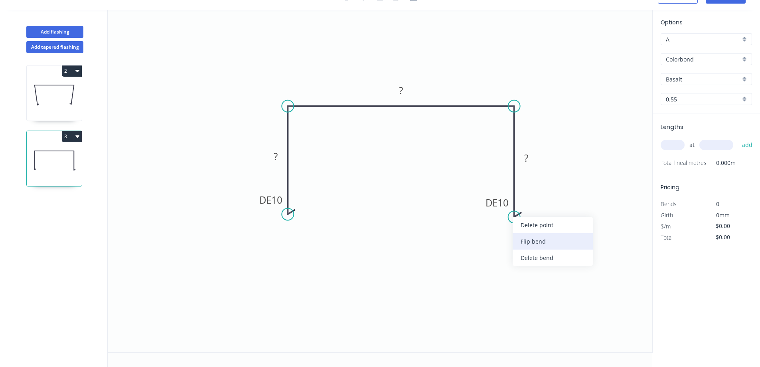
click at [546, 244] on div "Flip bend" at bounding box center [553, 241] width 80 height 16
drag, startPoint x: 288, startPoint y: 213, endPoint x: 293, endPoint y: 213, distance: 5.2
click at [293, 213] on circle at bounding box center [288, 212] width 12 height 12
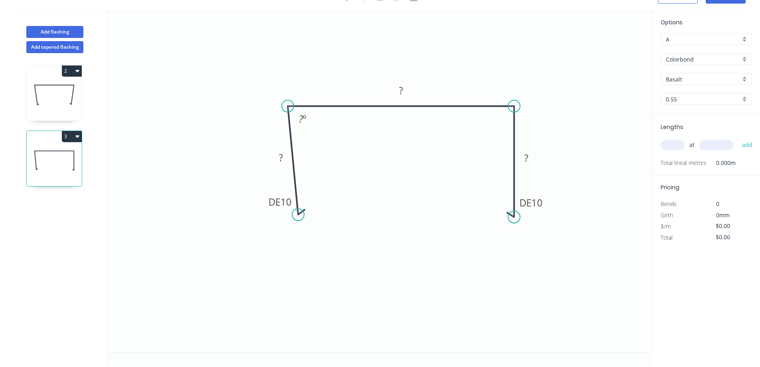
drag, startPoint x: 289, startPoint y: 214, endPoint x: 298, endPoint y: 215, distance: 8.8
click at [298, 215] on circle at bounding box center [298, 214] width 12 height 12
drag, startPoint x: 514, startPoint y: 220, endPoint x: 507, endPoint y: 217, distance: 6.8
click at [507, 218] on icon "0 DE 10 ? ? DE 10 ? ? º" at bounding box center [380, 181] width 545 height 342
drag, startPoint x: 517, startPoint y: 219, endPoint x: 509, endPoint y: 216, distance: 9.0
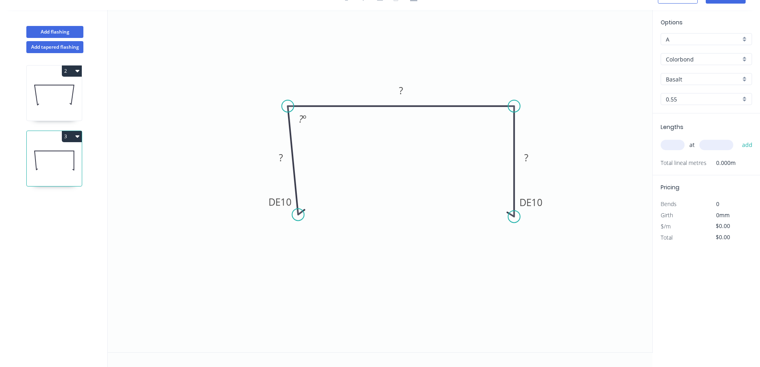
click at [509, 216] on circle at bounding box center [515, 216] width 12 height 12
drag, startPoint x: 513, startPoint y: 214, endPoint x: 507, endPoint y: 214, distance: 6.0
click at [509, 214] on circle at bounding box center [515, 214] width 12 height 12
click at [305, 120] on tspan "º" at bounding box center [305, 118] width 4 height 13
click at [284, 160] on rect at bounding box center [281, 157] width 16 height 11
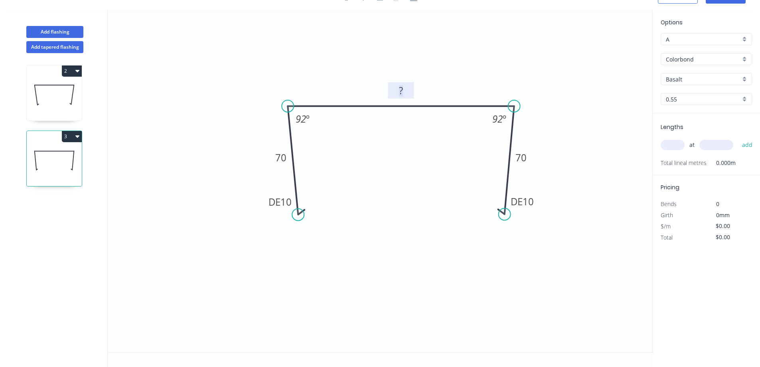
drag, startPoint x: 402, startPoint y: 87, endPoint x: 533, endPoint y: 89, distance: 131.0
click at [402, 87] on tspan "?" at bounding box center [401, 90] width 4 height 13
click at [576, 95] on icon "0 DE 10 70 345 DE 10 70 92 º 92 º" at bounding box center [380, 181] width 545 height 342
type input "$28.91"
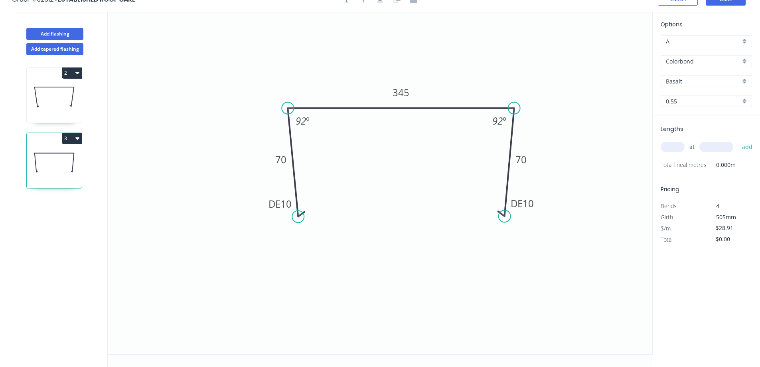
scroll to position [0, 0]
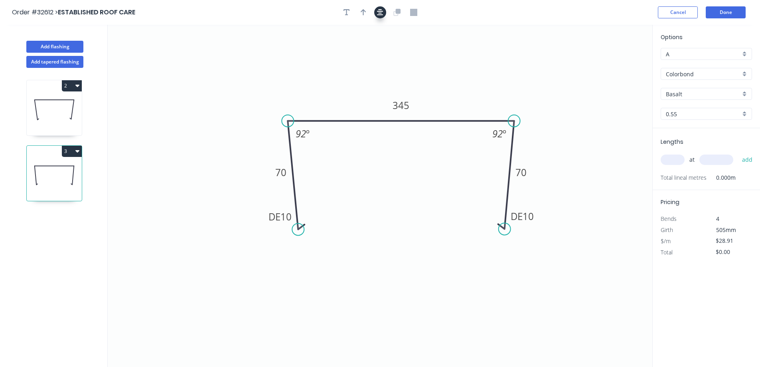
click at [383, 13] on icon "button" at bounding box center [380, 12] width 6 height 7
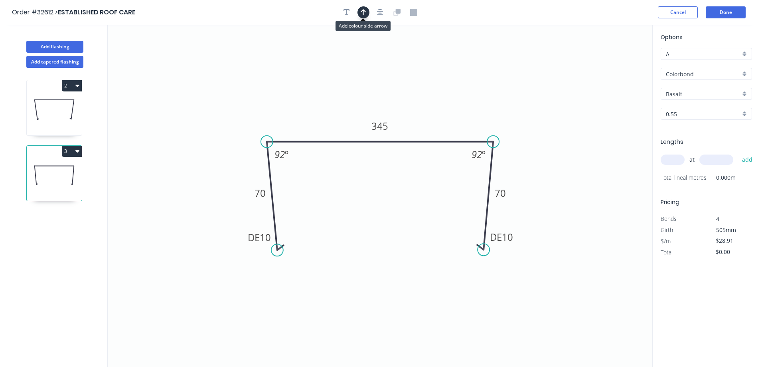
click at [360, 11] on button "button" at bounding box center [364, 12] width 12 height 12
drag, startPoint x: 611, startPoint y: 63, endPoint x: 442, endPoint y: 107, distance: 175.0
click at [442, 107] on icon at bounding box center [441, 96] width 7 height 26
click at [744, 91] on div "Basalt" at bounding box center [706, 94] width 91 height 12
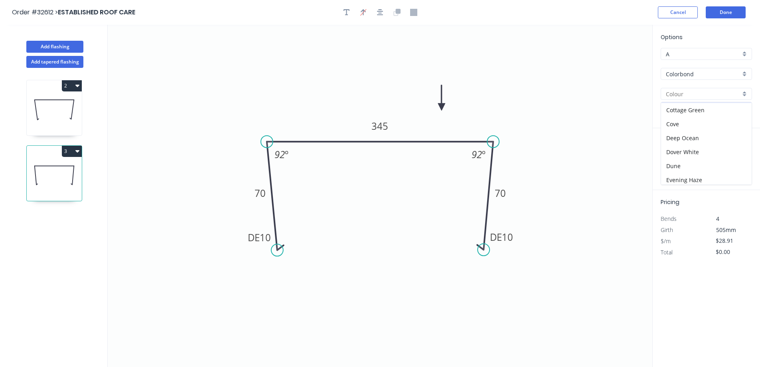
scroll to position [80, 0]
click at [707, 126] on div "Dune" at bounding box center [706, 127] width 91 height 14
type input "Dune"
click at [680, 154] on input "text" at bounding box center [673, 159] width 24 height 10
type input "1"
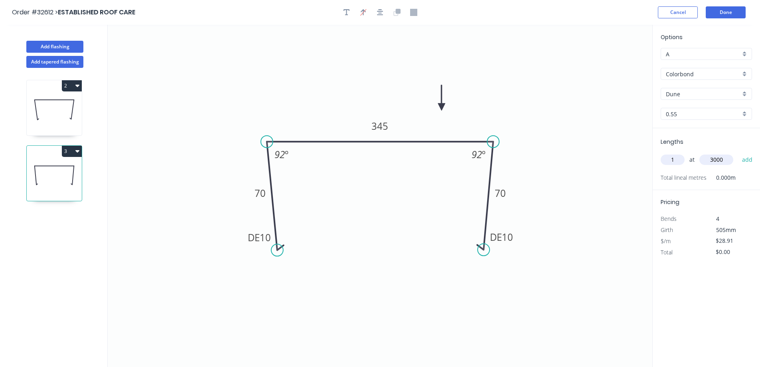
type input "3000"
click at [738, 153] on button "add" at bounding box center [747, 160] width 19 height 14
type input "$86.73"
click at [717, 14] on button "Done" at bounding box center [726, 12] width 40 height 12
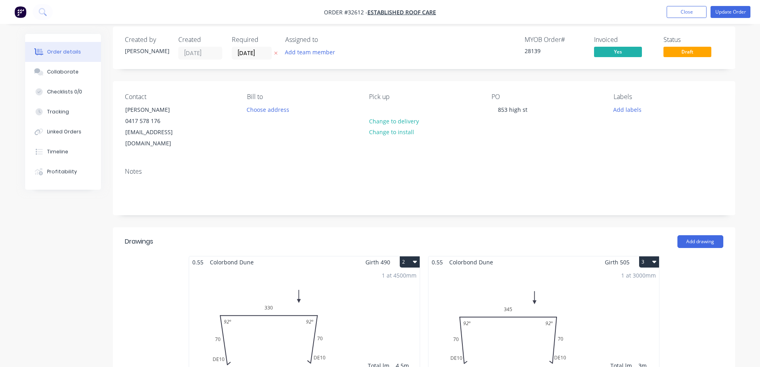
scroll to position [7, 0]
click at [721, 12] on button "Update Order" at bounding box center [731, 12] width 40 height 12
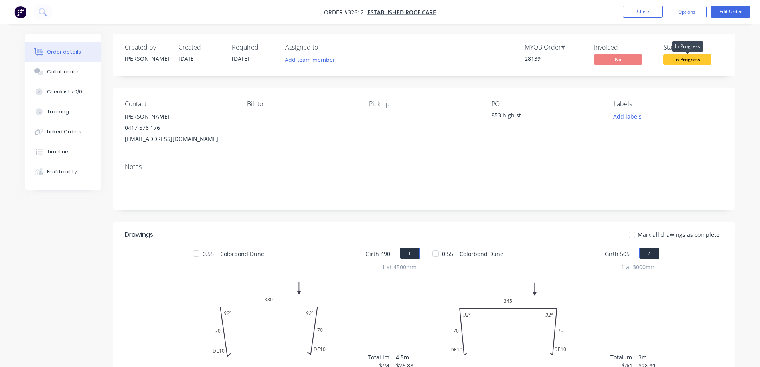
click at [685, 60] on span "In Progress" at bounding box center [688, 59] width 48 height 10
click at [738, 73] on div "Order details Collaborate Checklists 0/0 Tracking Linked Orders Timeline Profit…" at bounding box center [380, 283] width 727 height 498
click at [685, 16] on button "Options" at bounding box center [687, 12] width 40 height 13
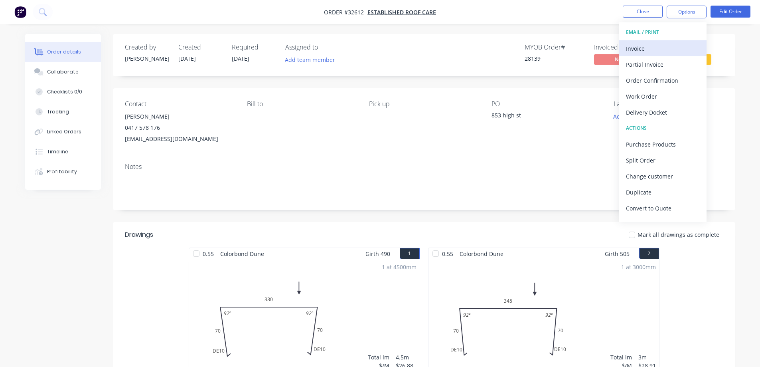
click at [656, 47] on div "Invoice" at bounding box center [662, 49] width 73 height 12
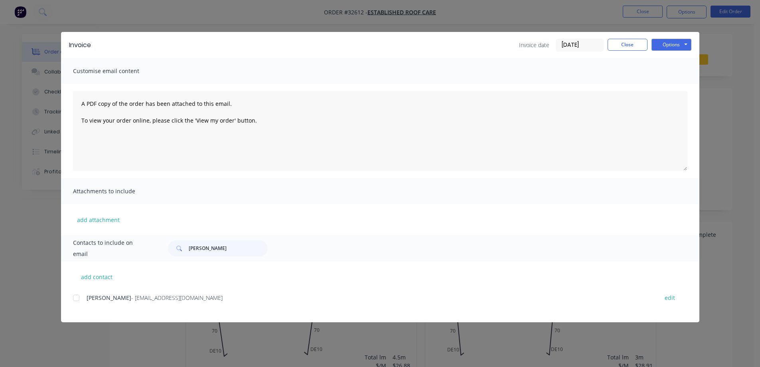
drag, startPoint x: 79, startPoint y: 298, endPoint x: 303, endPoint y: 249, distance: 229.3
click at [81, 298] on div at bounding box center [76, 298] width 16 height 16
click at [683, 45] on button "Options" at bounding box center [672, 45] width 40 height 12
click at [682, 86] on button "Email" at bounding box center [677, 85] width 51 height 13
click at [634, 45] on button "Close" at bounding box center [628, 45] width 40 height 12
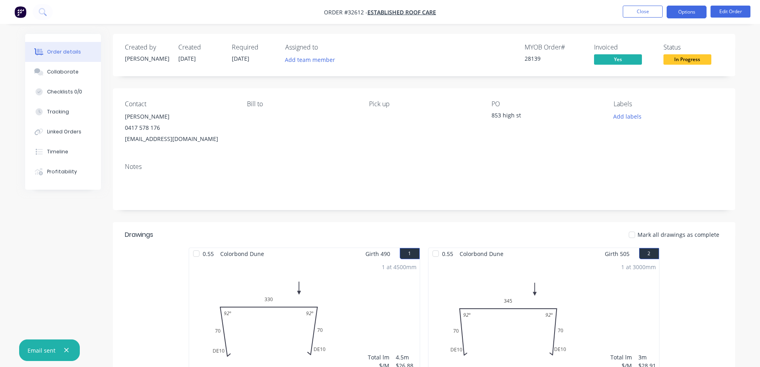
click at [682, 14] on button "Options" at bounding box center [687, 12] width 40 height 13
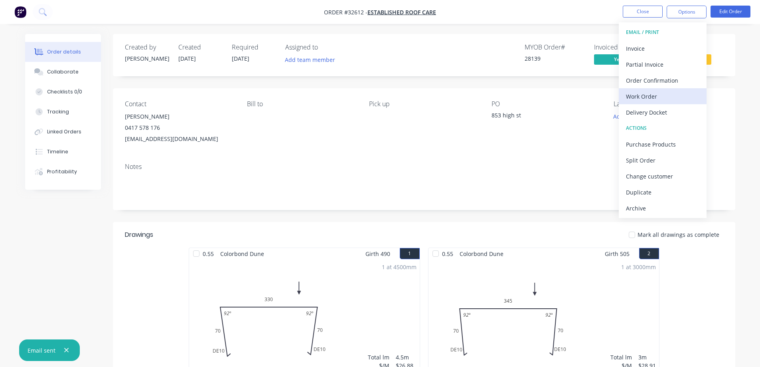
click at [648, 94] on div "Work Order" at bounding box center [662, 97] width 73 height 12
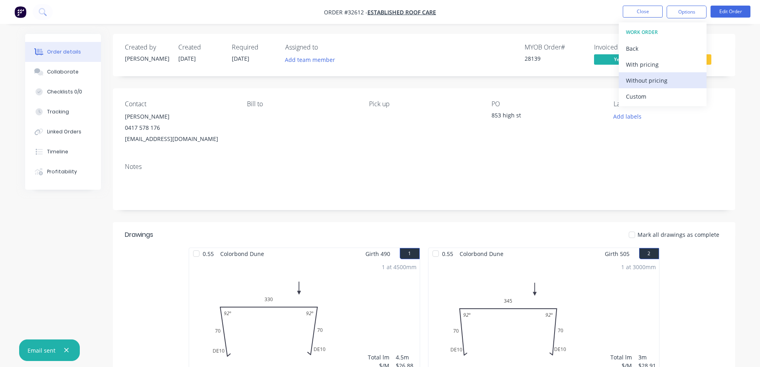
click at [654, 78] on div "Without pricing" at bounding box center [662, 81] width 73 height 12
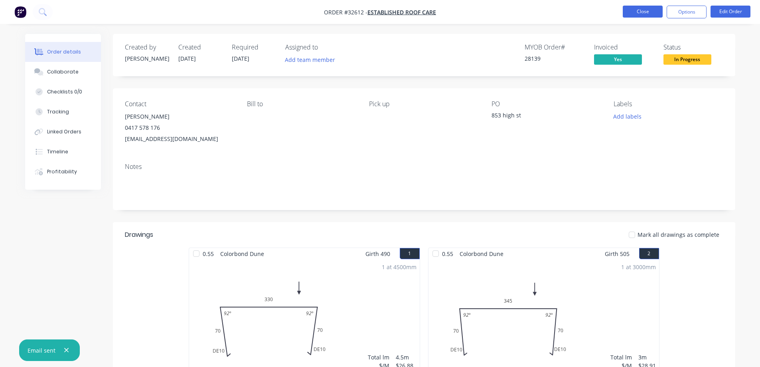
click at [636, 11] on button "Close" at bounding box center [643, 12] width 40 height 12
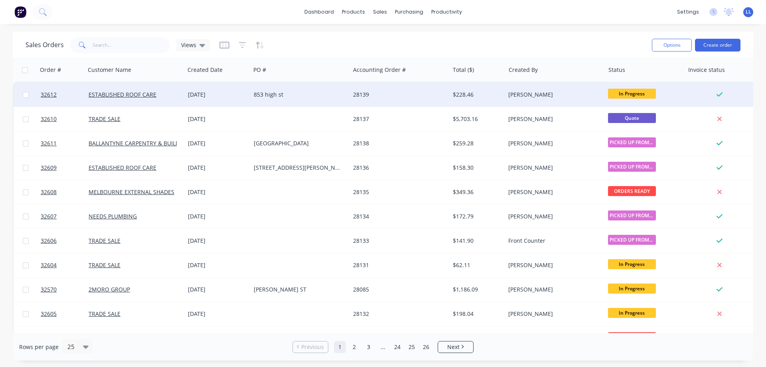
click at [527, 93] on div "[PERSON_NAME]" at bounding box center [553, 95] width 89 height 8
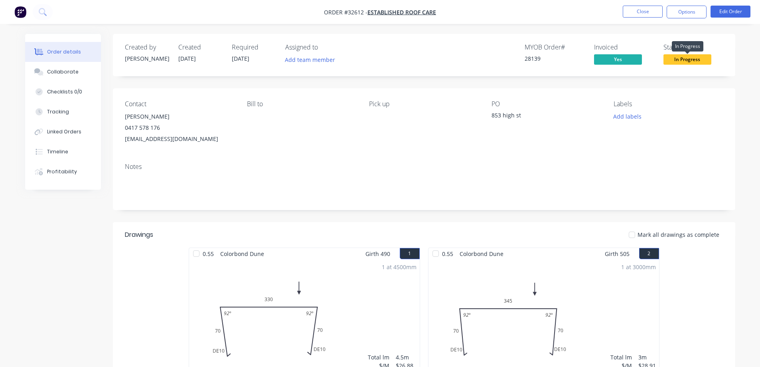
click at [698, 61] on span "In Progress" at bounding box center [688, 59] width 48 height 10
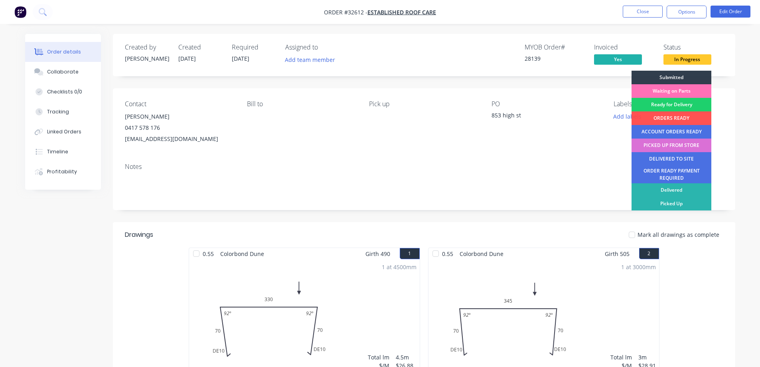
click at [677, 144] on div "PICKED UP FROM STORE" at bounding box center [672, 146] width 80 height 14
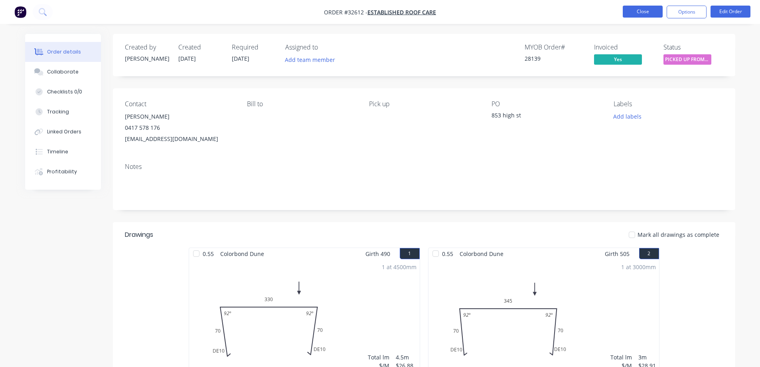
click at [645, 14] on button "Close" at bounding box center [643, 12] width 40 height 12
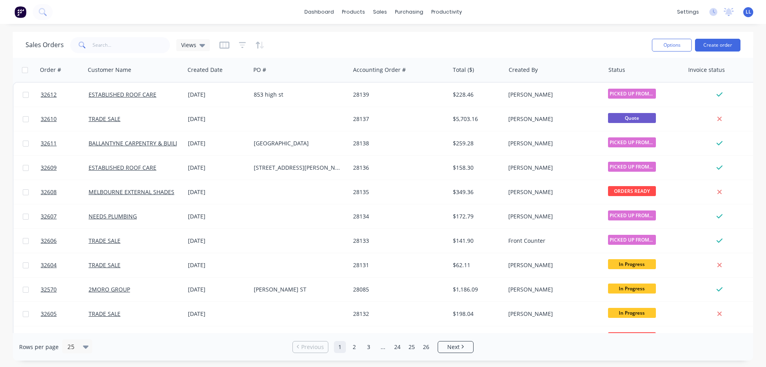
click at [23, 13] on img at bounding box center [20, 12] width 12 height 12
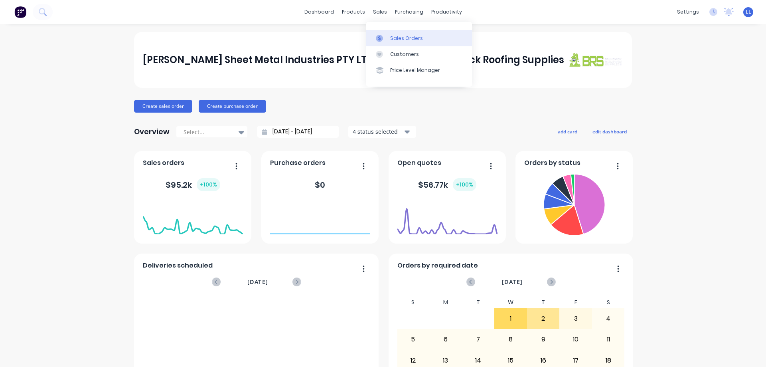
click at [393, 41] on div "Sales Orders" at bounding box center [406, 38] width 33 height 7
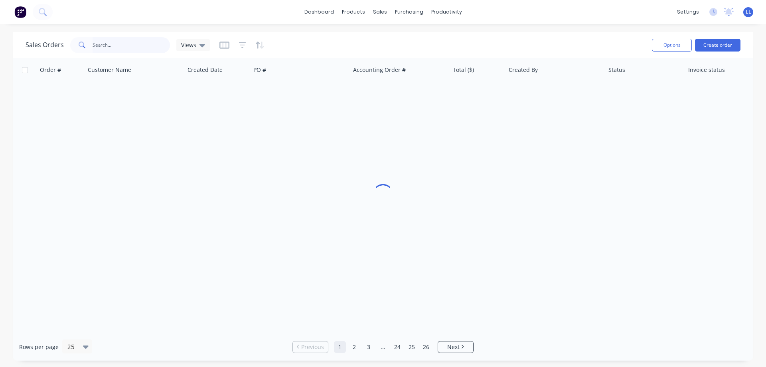
click at [126, 42] on input "text" at bounding box center [132, 45] width 78 height 16
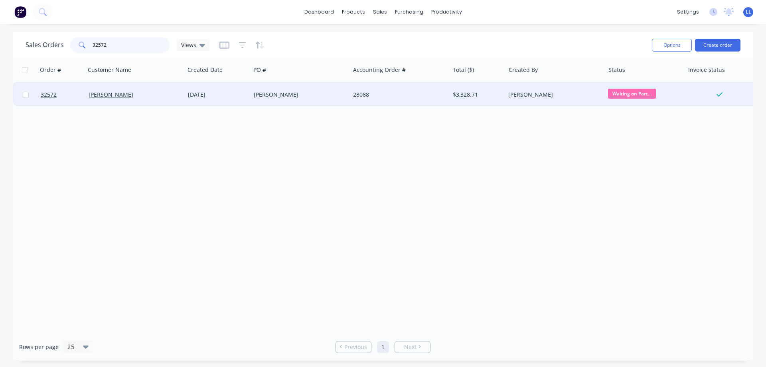
type input "32572"
click at [199, 88] on div "[DATE]" at bounding box center [218, 95] width 66 height 24
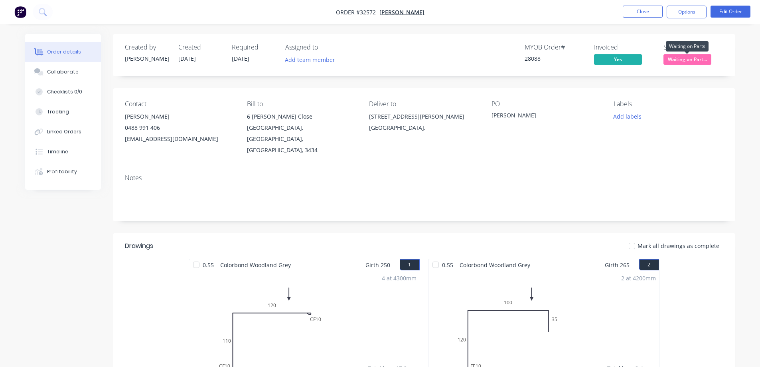
click at [699, 61] on span "Waiting on Part..." at bounding box center [688, 59] width 48 height 10
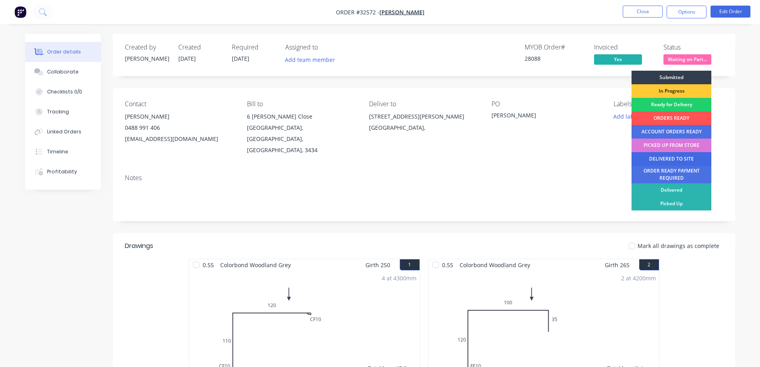
click at [683, 157] on div "DELIVERED TO SITE" at bounding box center [672, 159] width 80 height 14
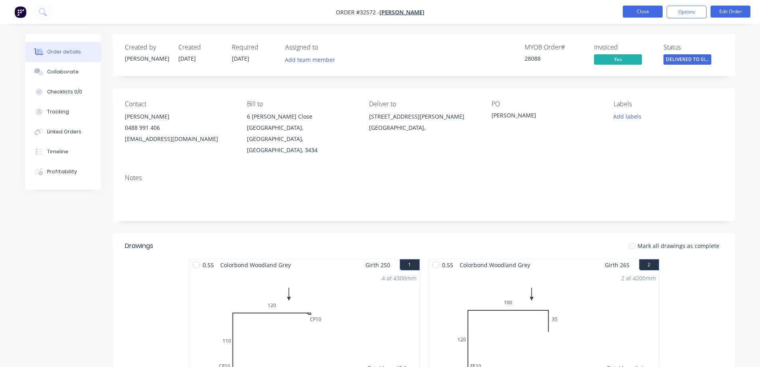
click at [637, 13] on button "Close" at bounding box center [643, 12] width 40 height 12
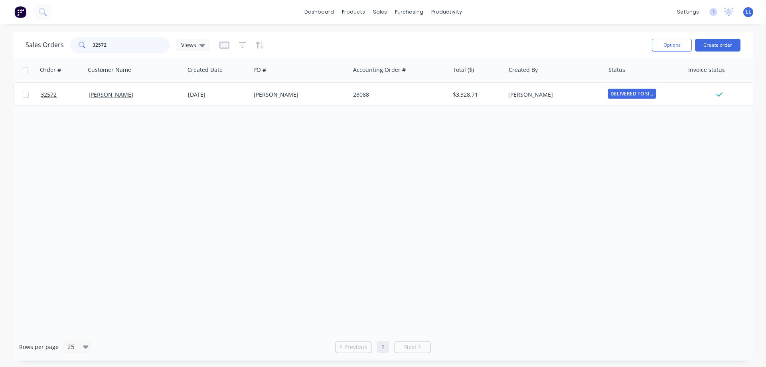
click at [119, 42] on input "32572" at bounding box center [132, 45] width 78 height 16
type input "3"
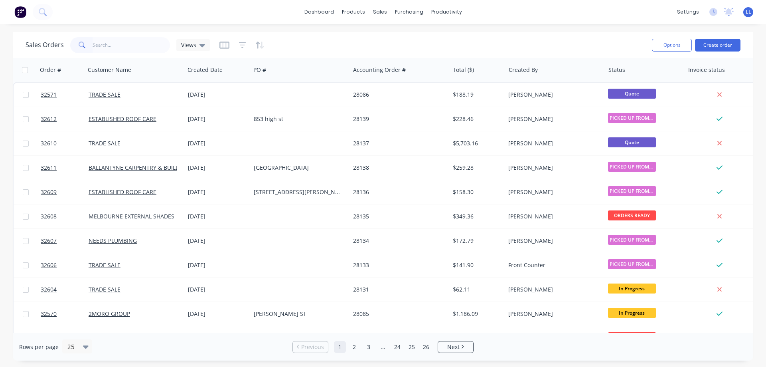
click at [22, 13] on img at bounding box center [20, 12] width 12 height 12
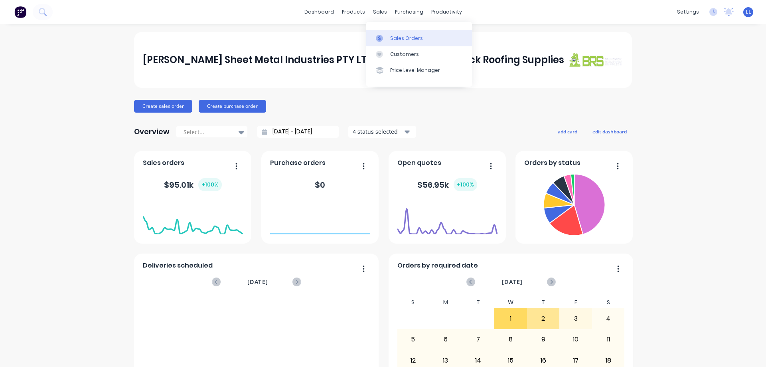
click at [395, 39] on div "Sales Orders" at bounding box center [406, 38] width 33 height 7
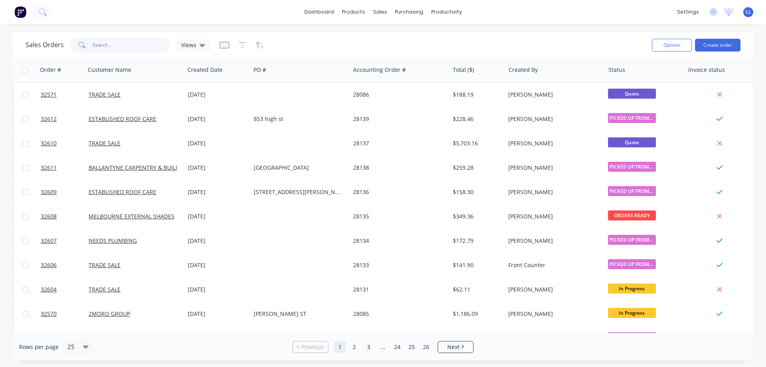
click at [125, 48] on input "text" at bounding box center [132, 45] width 78 height 16
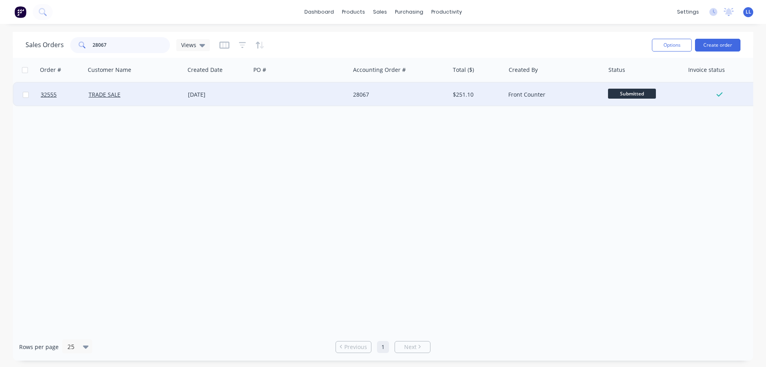
type input "28067"
click at [266, 93] on div at bounding box center [300, 95] width 99 height 24
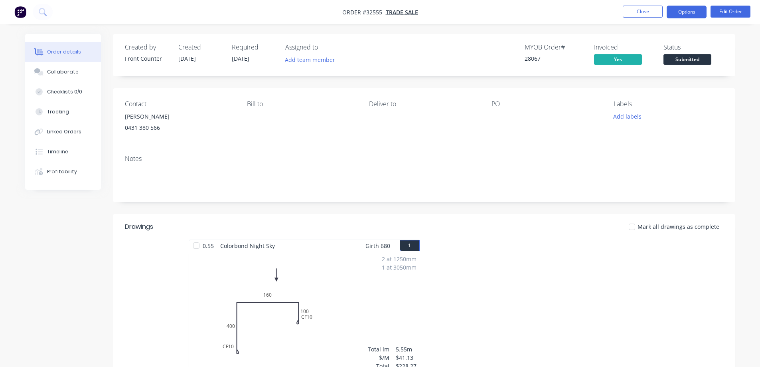
click at [688, 14] on button "Options" at bounding box center [687, 12] width 40 height 13
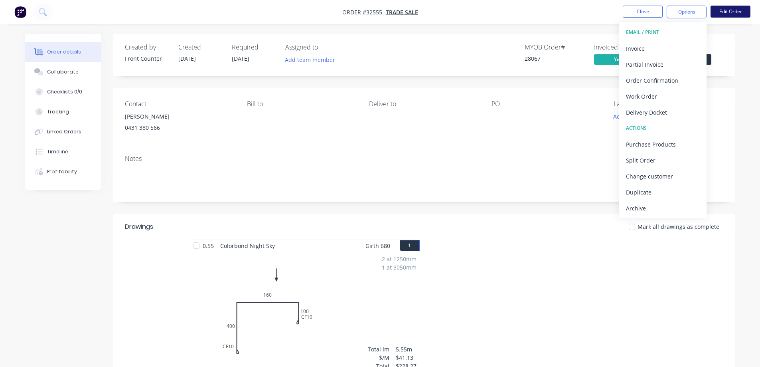
click at [732, 12] on button "Edit Order" at bounding box center [731, 12] width 40 height 12
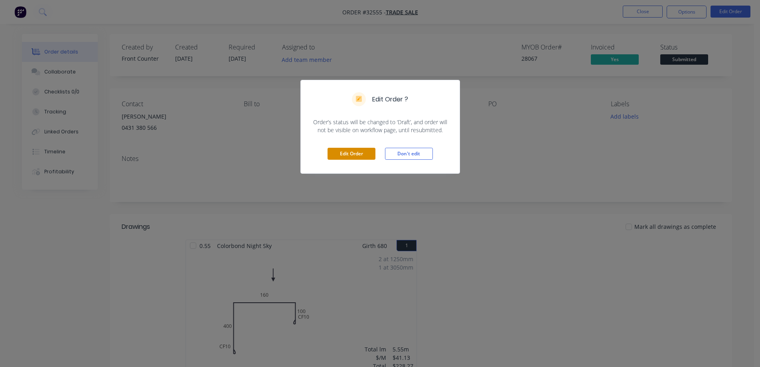
click at [350, 159] on button "Edit Order" at bounding box center [352, 154] width 48 height 12
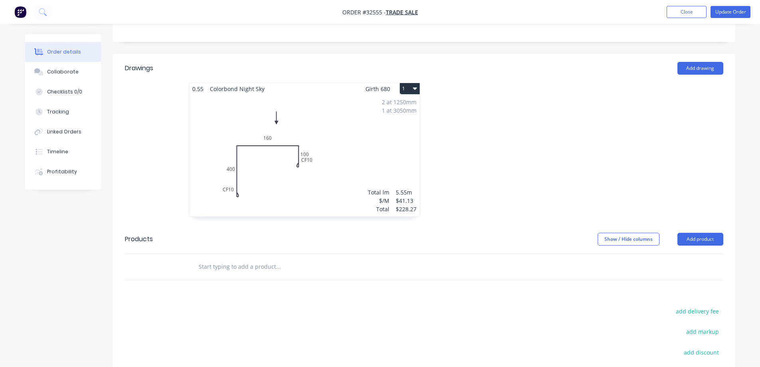
scroll to position [158, 0]
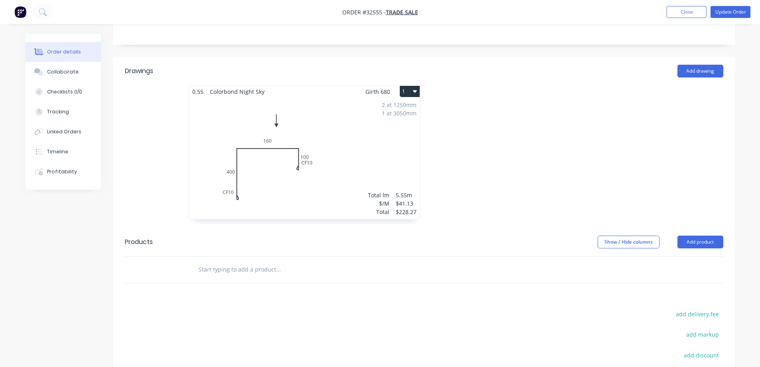
click at [416, 91] on icon "button" at bounding box center [415, 91] width 4 height 2
click at [483, 129] on div at bounding box center [544, 156] width 240 height 142
drag, startPoint x: 329, startPoint y: 158, endPoint x: 333, endPoint y: 155, distance: 4.9
click at [333, 155] on div "2 at 1250mm 1 at 3050mm Total lm $/M Total 5.55m $41.13 $228.27" at bounding box center [304, 158] width 231 height 122
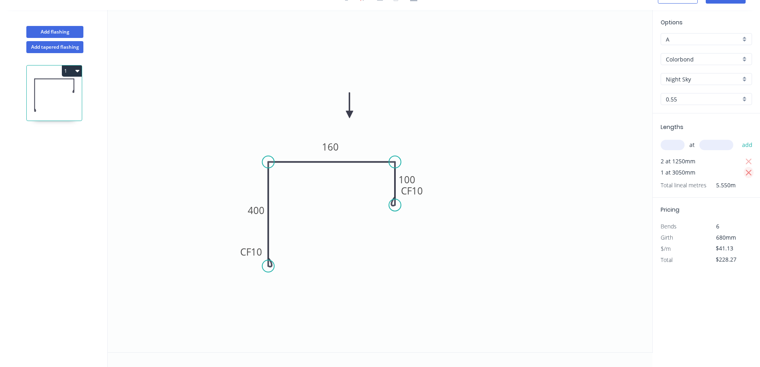
click at [747, 172] on icon "button" at bounding box center [749, 173] width 7 height 10
click at [750, 162] on icon "button" at bounding box center [749, 161] width 6 height 6
type input "$0.00"
drag, startPoint x: 675, startPoint y: 148, endPoint x: 588, endPoint y: 199, distance: 100.4
click at [673, 148] on input "text" at bounding box center [673, 145] width 24 height 10
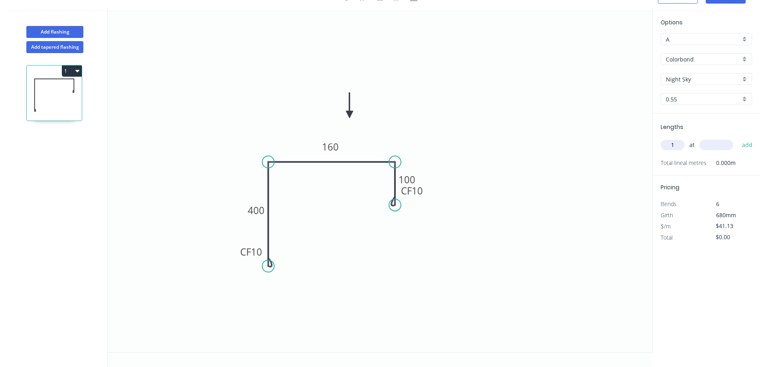
type input "1"
type input "500"
click at [738, 138] on button "add" at bounding box center [747, 145] width 19 height 14
type input "$41.13"
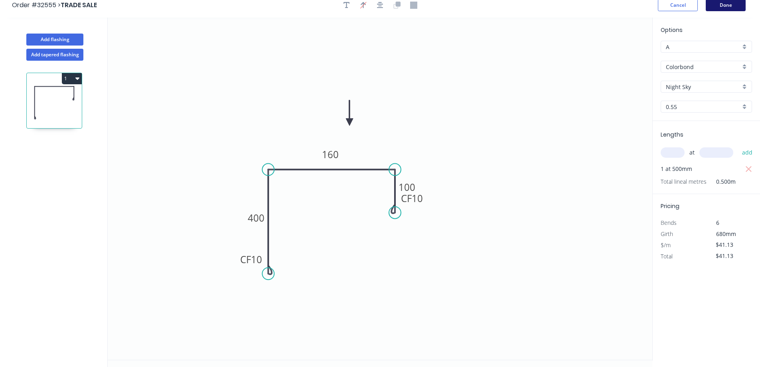
scroll to position [0, 0]
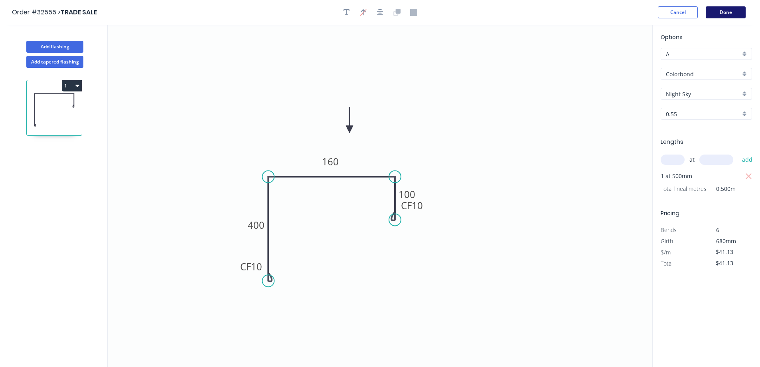
click at [719, 14] on button "Done" at bounding box center [726, 12] width 40 height 12
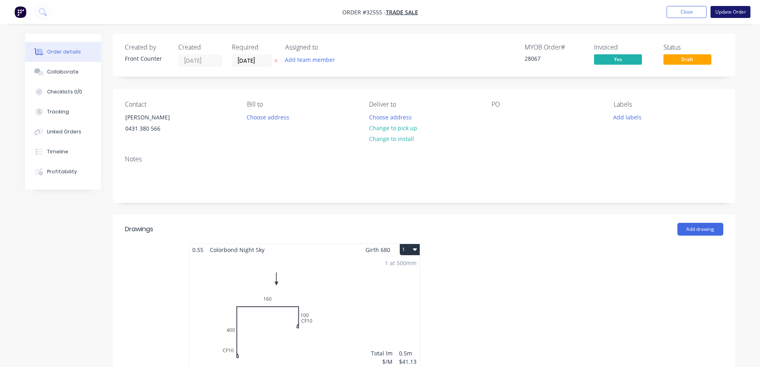
click at [731, 13] on button "Update Order" at bounding box center [731, 12] width 40 height 12
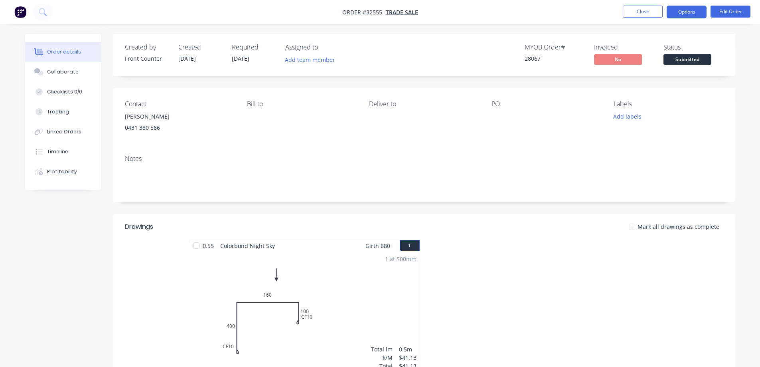
click at [701, 14] on button "Options" at bounding box center [687, 12] width 40 height 13
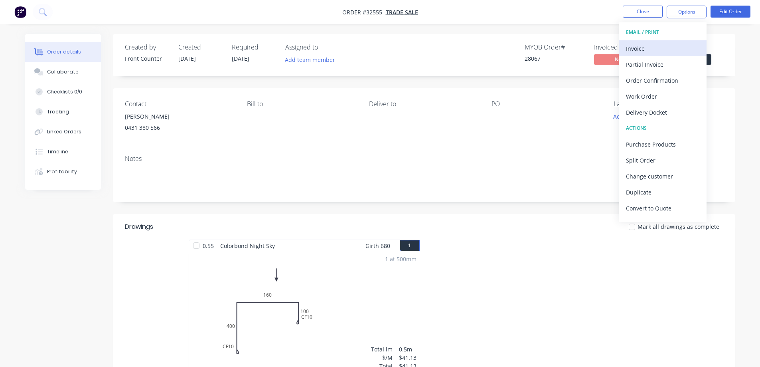
click at [654, 48] on div "Invoice" at bounding box center [662, 49] width 73 height 12
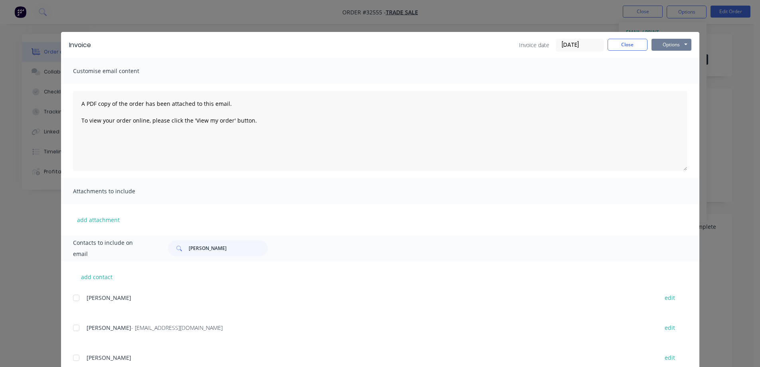
click at [661, 48] on button "Options" at bounding box center [672, 45] width 40 height 12
click at [663, 69] on button "Print" at bounding box center [677, 71] width 51 height 13
click at [624, 43] on button "Close" at bounding box center [628, 45] width 40 height 12
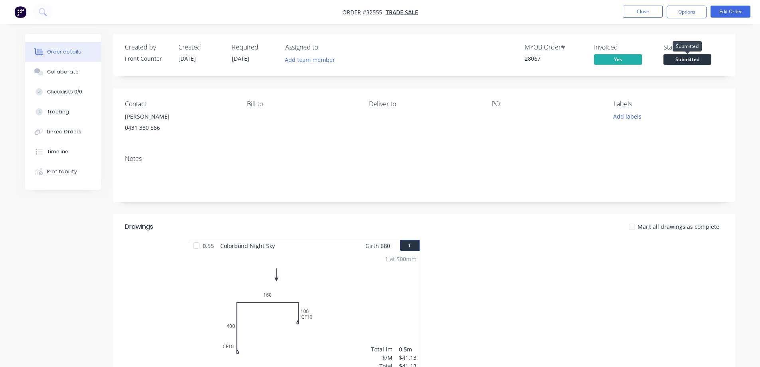
click at [694, 60] on span "Submitted" at bounding box center [688, 59] width 48 height 10
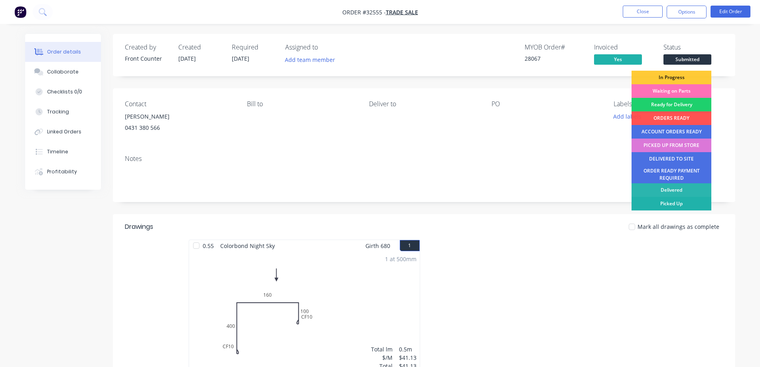
click at [677, 206] on div "Picked Up" at bounding box center [672, 204] width 80 height 14
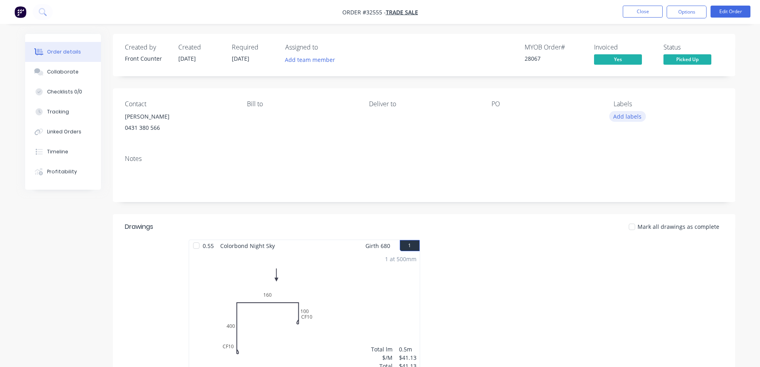
click at [636, 115] on button "Add labels" at bounding box center [628, 116] width 37 height 11
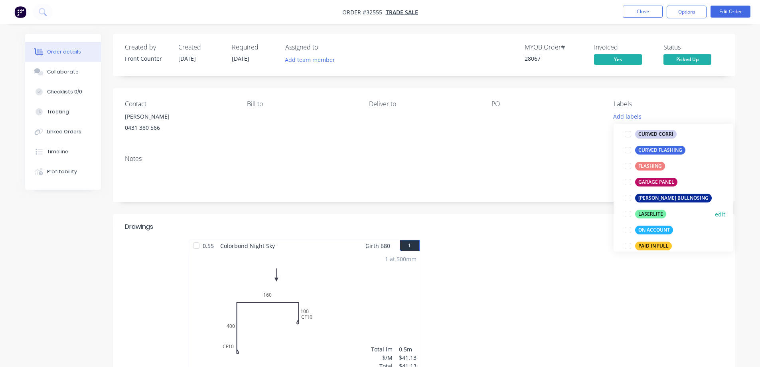
scroll to position [160, 0]
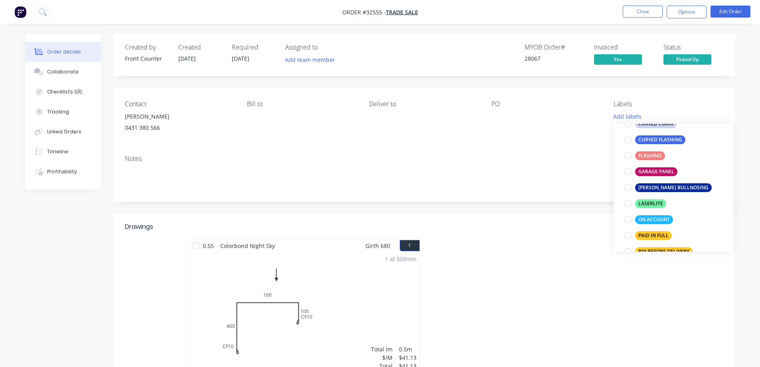
click at [657, 236] on div "PAID IN FULL" at bounding box center [653, 235] width 37 height 9
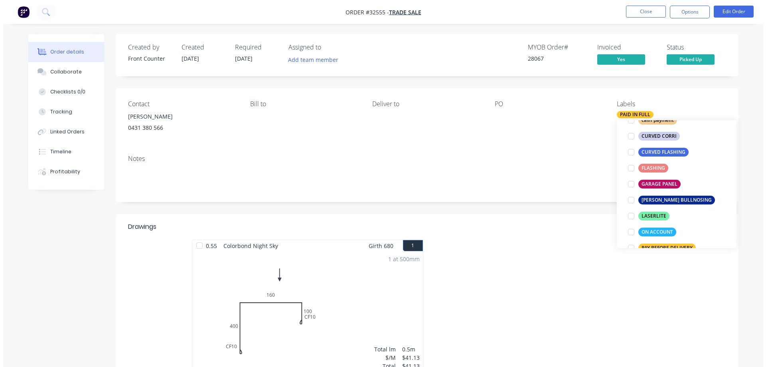
scroll to position [0, 0]
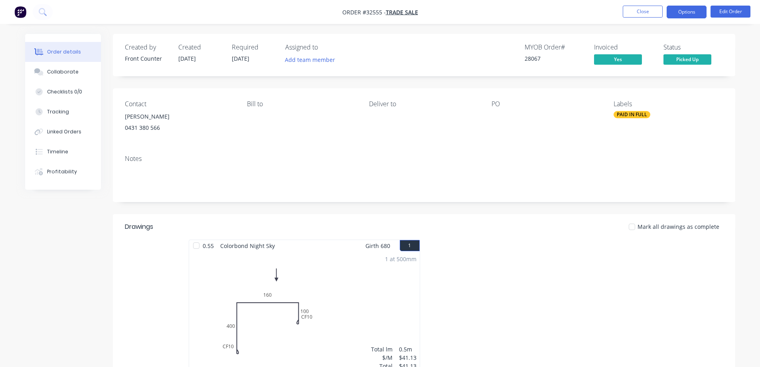
click at [679, 14] on button "Options" at bounding box center [687, 12] width 40 height 13
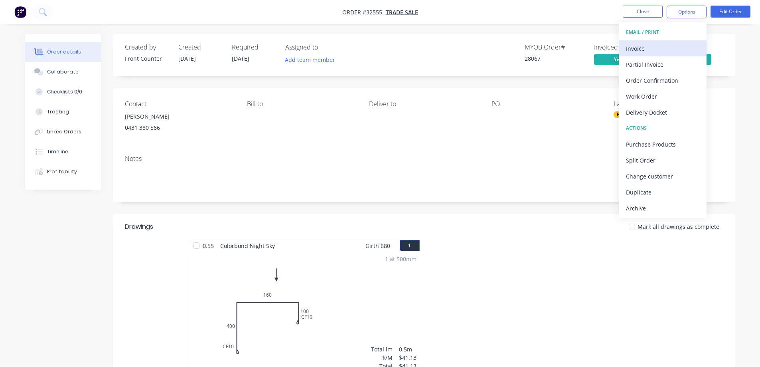
click at [655, 50] on div "Invoice" at bounding box center [662, 49] width 73 height 12
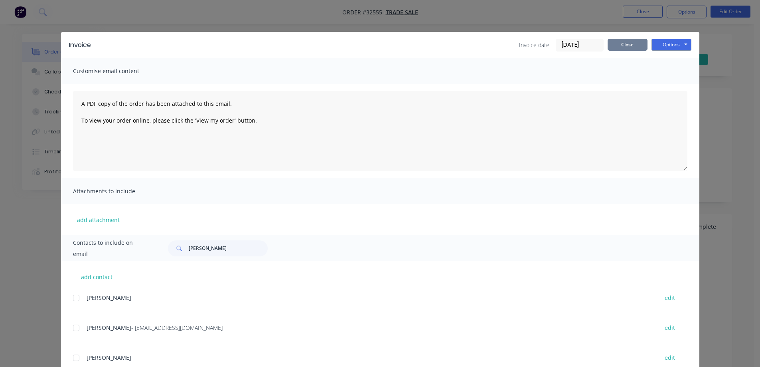
click at [638, 47] on button "Close" at bounding box center [628, 45] width 40 height 12
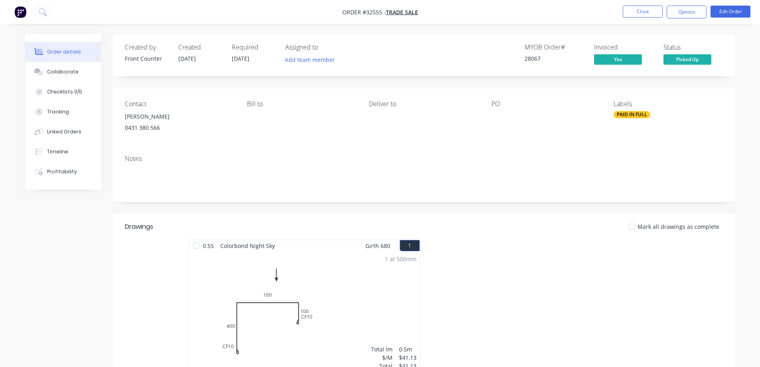
click at [21, 12] on img "button" at bounding box center [20, 12] width 12 height 12
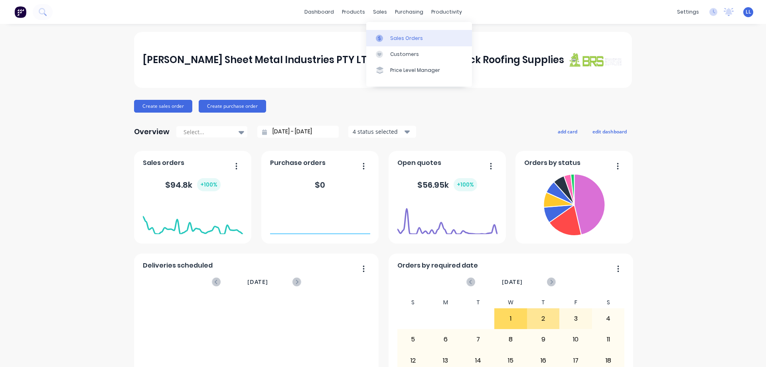
click at [400, 40] on div "Sales Orders" at bounding box center [406, 38] width 33 height 7
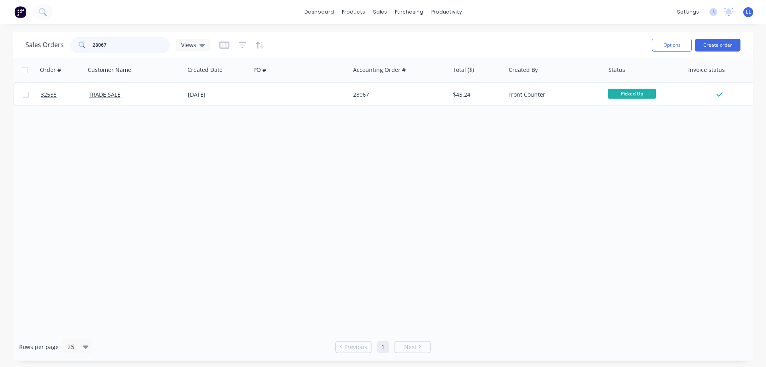
click at [120, 38] on input "28067" at bounding box center [132, 45] width 78 height 16
type input "2"
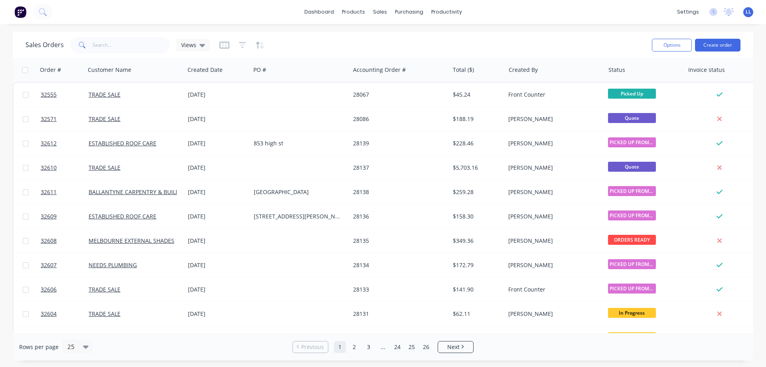
click at [19, 14] on img at bounding box center [20, 12] width 12 height 12
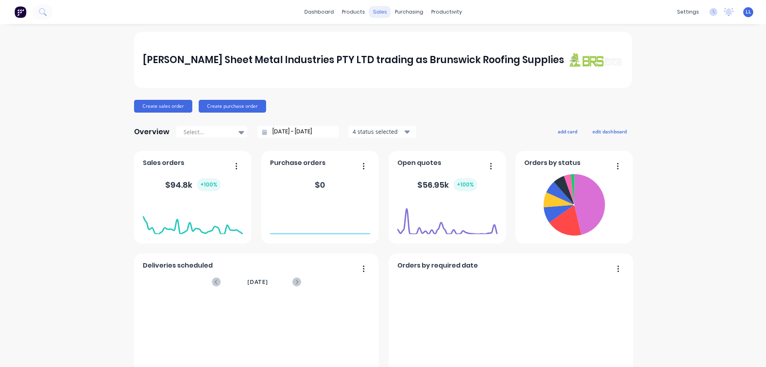
click at [375, 10] on div "sales" at bounding box center [380, 12] width 22 height 12
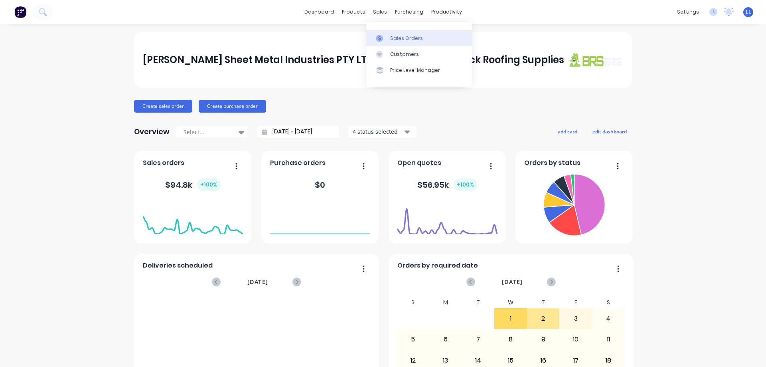
click at [404, 39] on div "Sales Orders" at bounding box center [406, 38] width 33 height 7
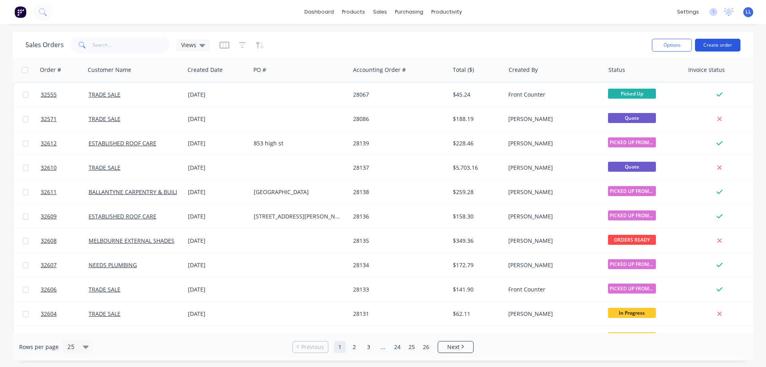
click at [730, 44] on button "Create order" at bounding box center [718, 45] width 46 height 13
